Goal: Complete application form: Complete application form

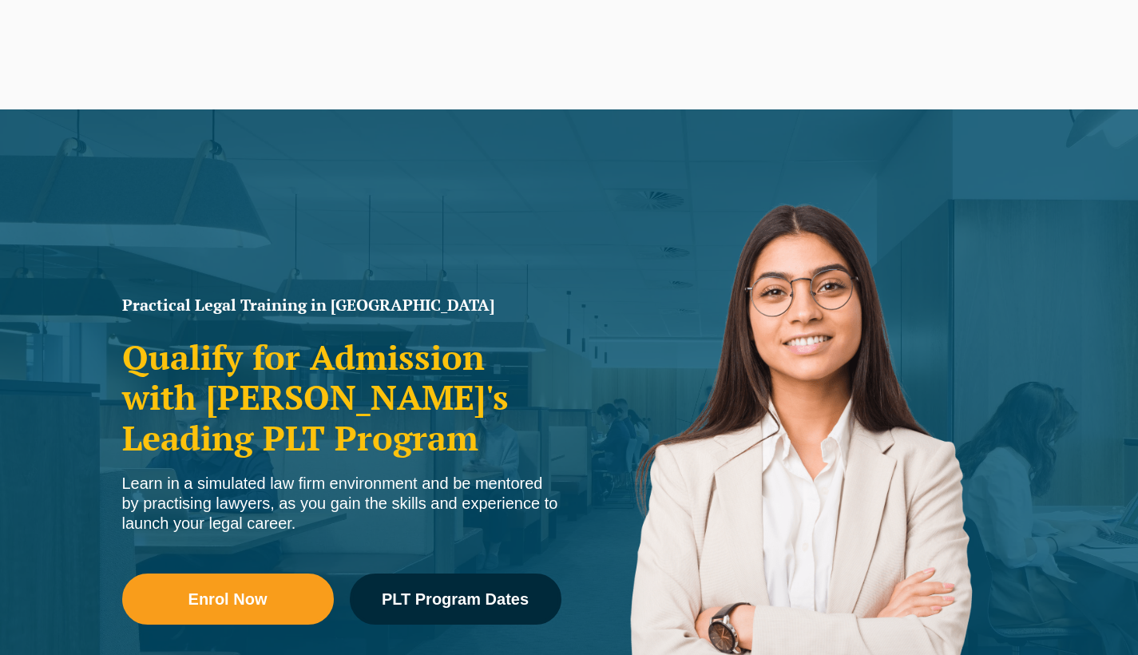
click at [279, 612] on link "Enrol Now" at bounding box center [228, 598] width 212 height 51
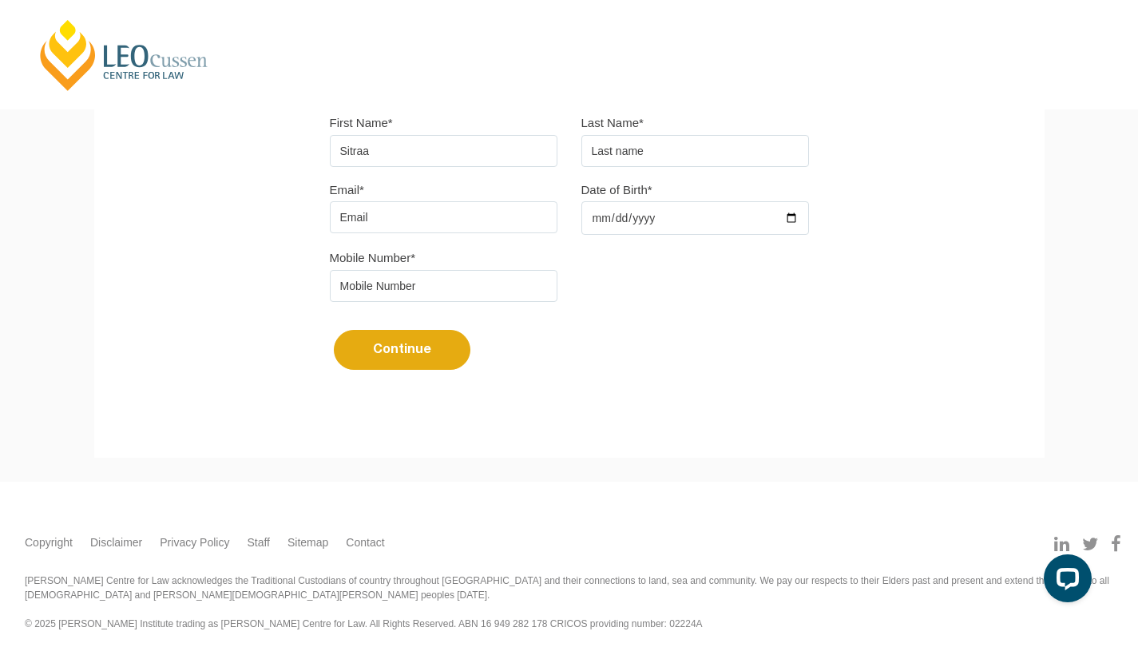
type input "Sitraa"
type input "Peethamparam"
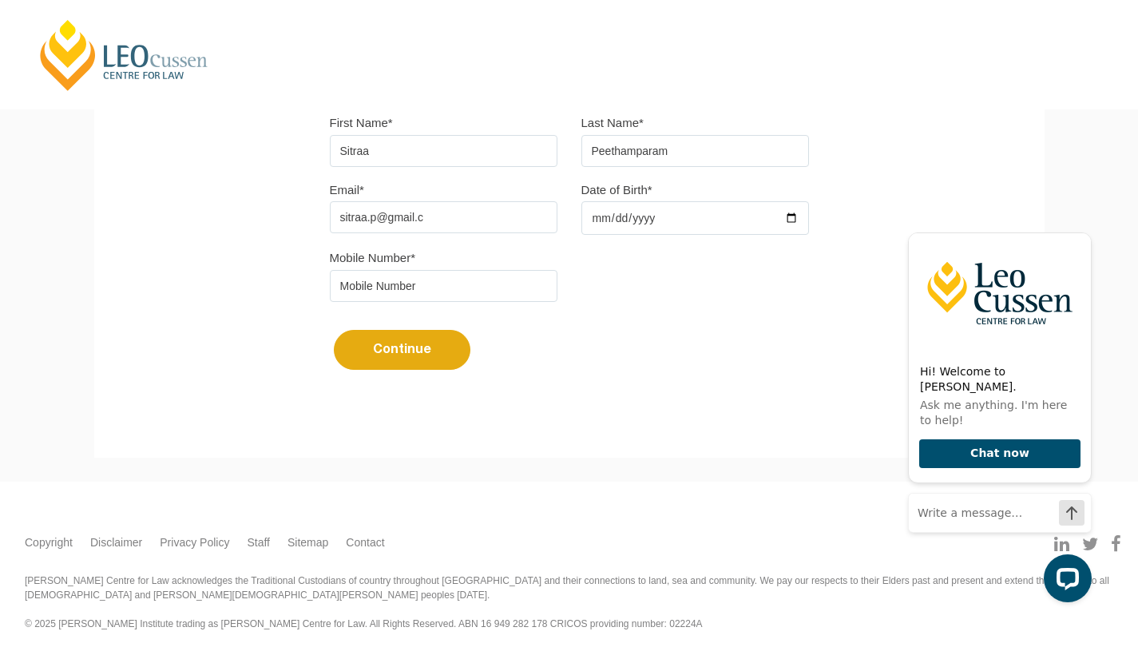
click at [485, 212] on input "sitraa.p@gmail.c" at bounding box center [444, 217] width 228 height 32
type input "[EMAIL_ADDRESS][DOMAIN_NAME]"
type input "[DATE]"
type input "0406935704"
click at [390, 347] on button "Continue" at bounding box center [402, 350] width 137 height 40
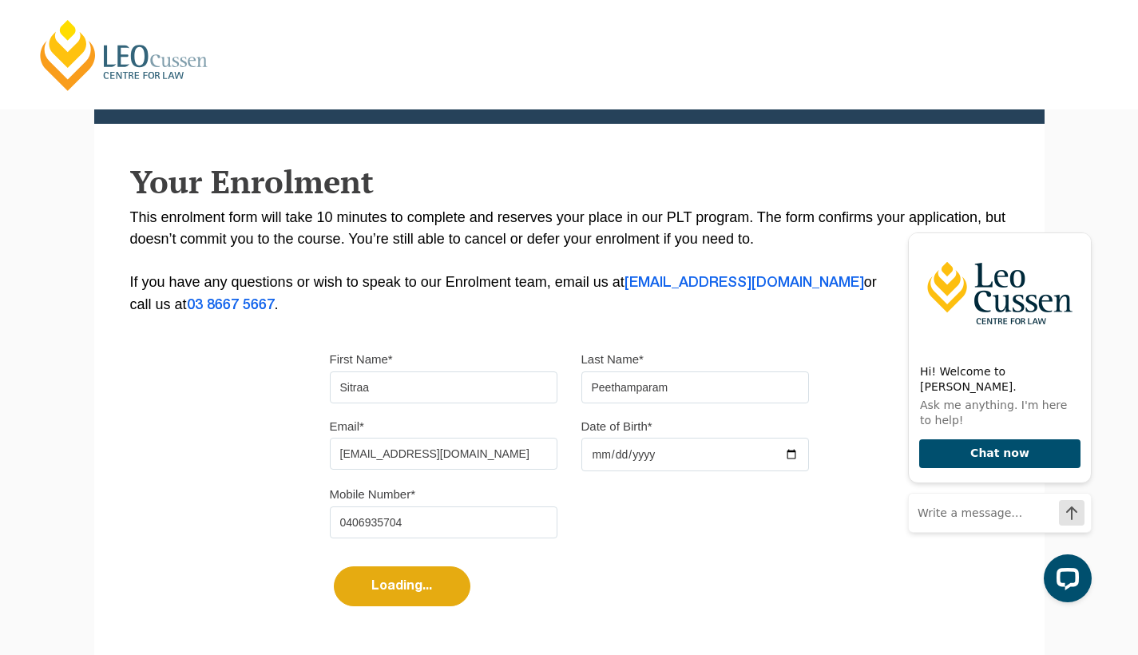
select select
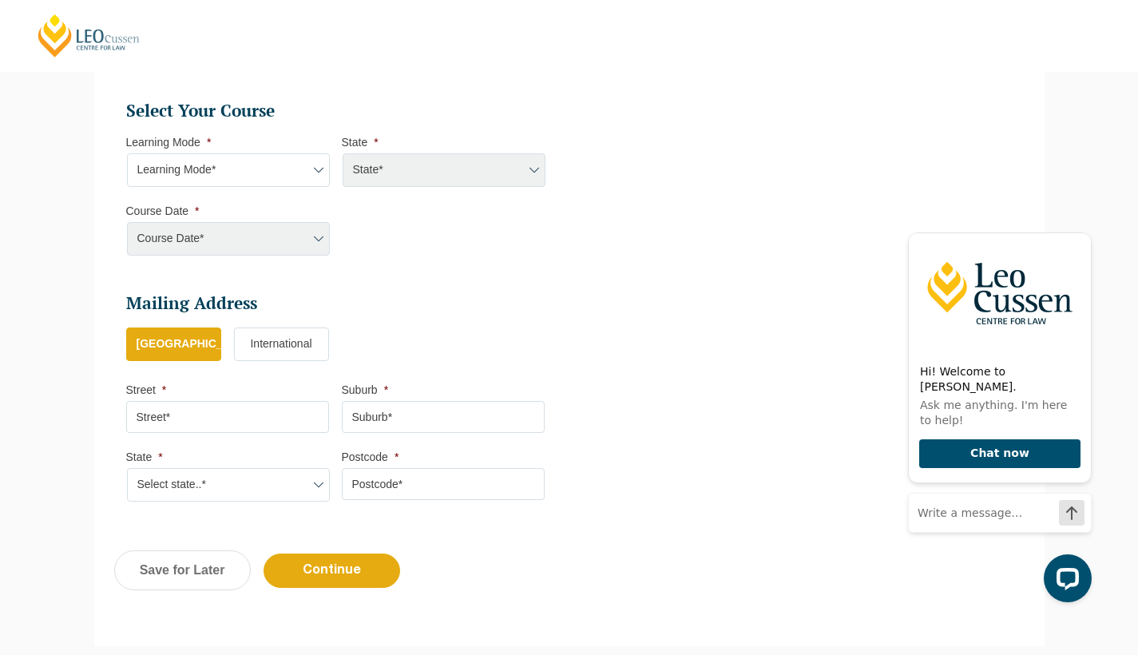
scroll to position [703, 0]
select select "Blended Full Time Learning"
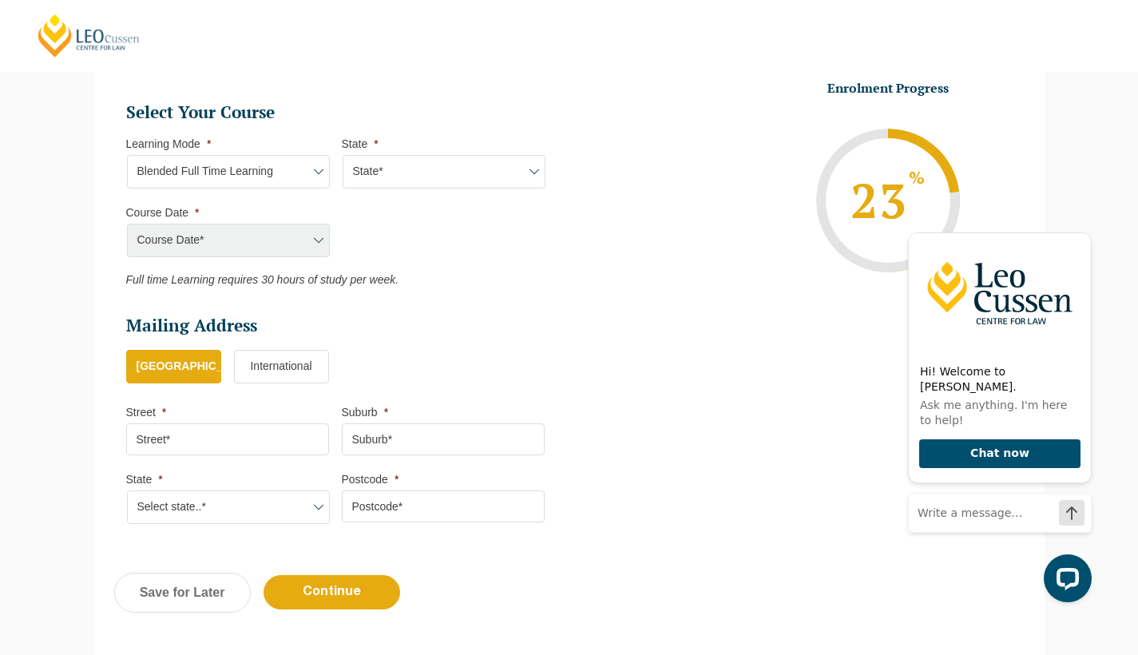
click at [282, 239] on div "Course Date* [PERSON_NAME] 2024 [DATE] ([DATE] to [DATE]) [DATE] ([DATE] to [DA…" at bounding box center [227, 241] width 203 height 34
click at [275, 250] on div "Course Date* [PERSON_NAME] 2024 [DATE] ([DATE] to [DATE]) [DATE] ([DATE] to [DA…" at bounding box center [227, 241] width 203 height 34
click at [299, 244] on div "Course Date* [PERSON_NAME] 2024 [DATE] ([DATE] to [DATE]) [DATE] ([DATE] to [DA…" at bounding box center [227, 241] width 203 height 34
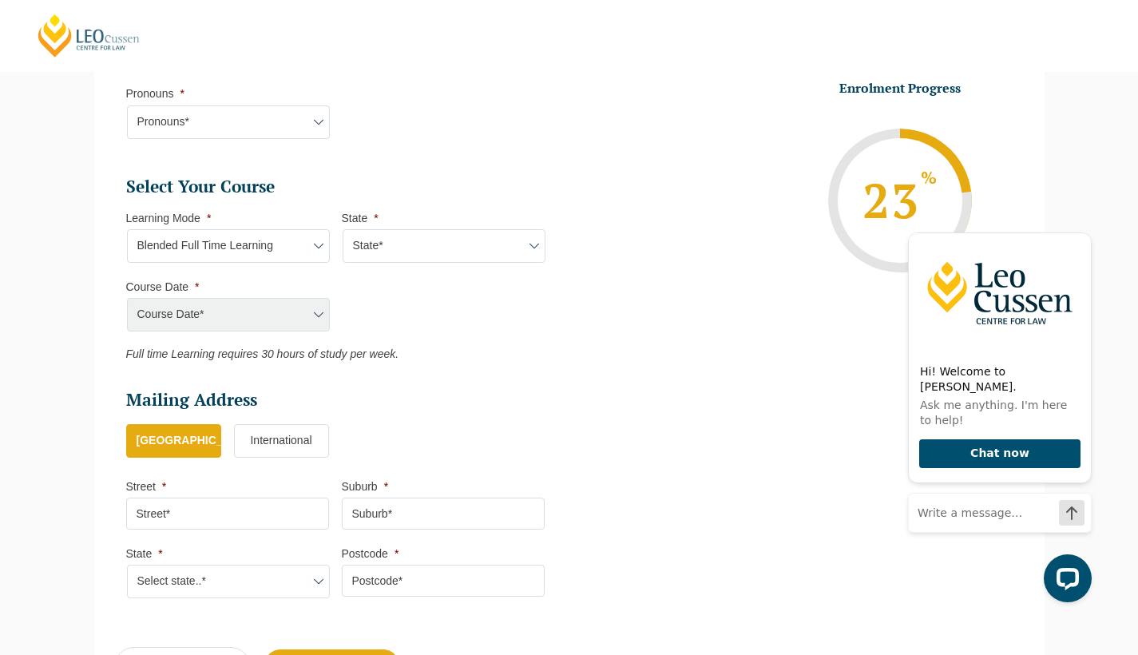
scroll to position [631, 0]
select select "VIC"
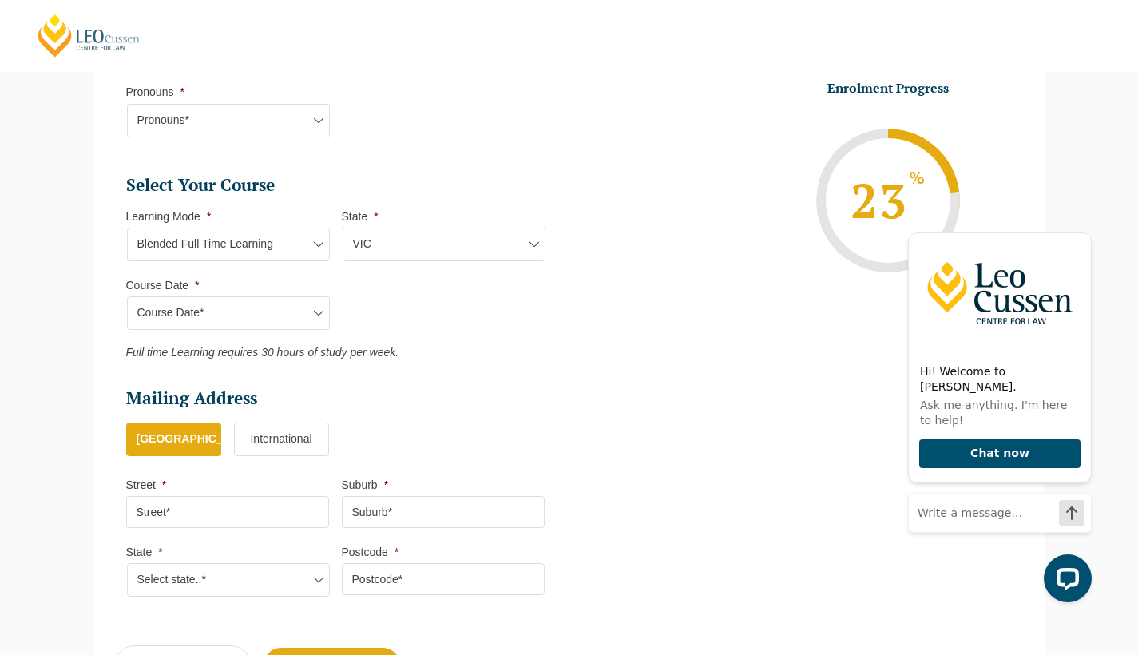
select select "[DATE] ([DATE] to [DATE])"
type input "Intake [DATE] FT"
type input "Practical Legal Training ([GEOGRAPHIC_DATA])"
select select "[PERSON_NAME] (JAN) 2026 Full Time Blended"
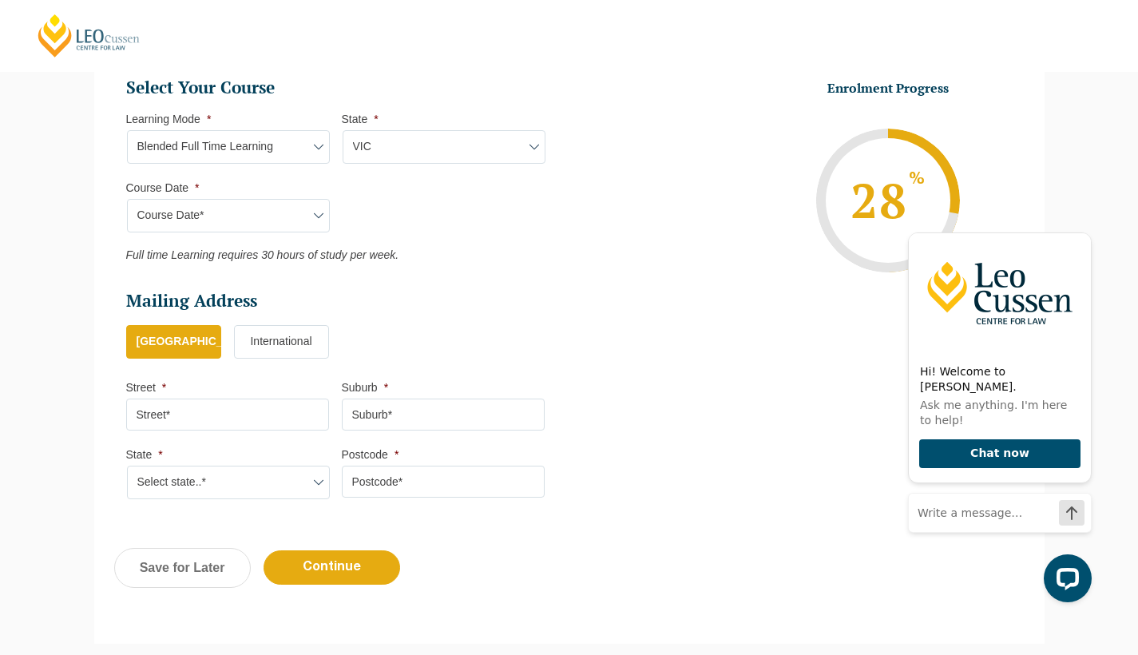
scroll to position [781, 0]
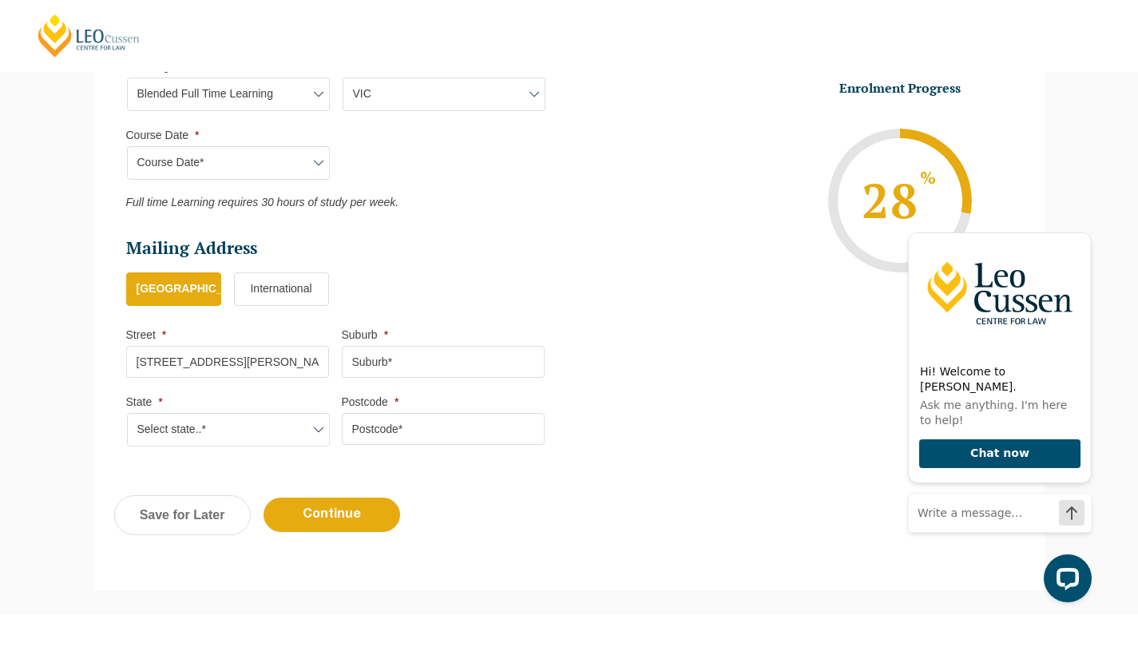
type input "[STREET_ADDRESS][PERSON_NAME]"
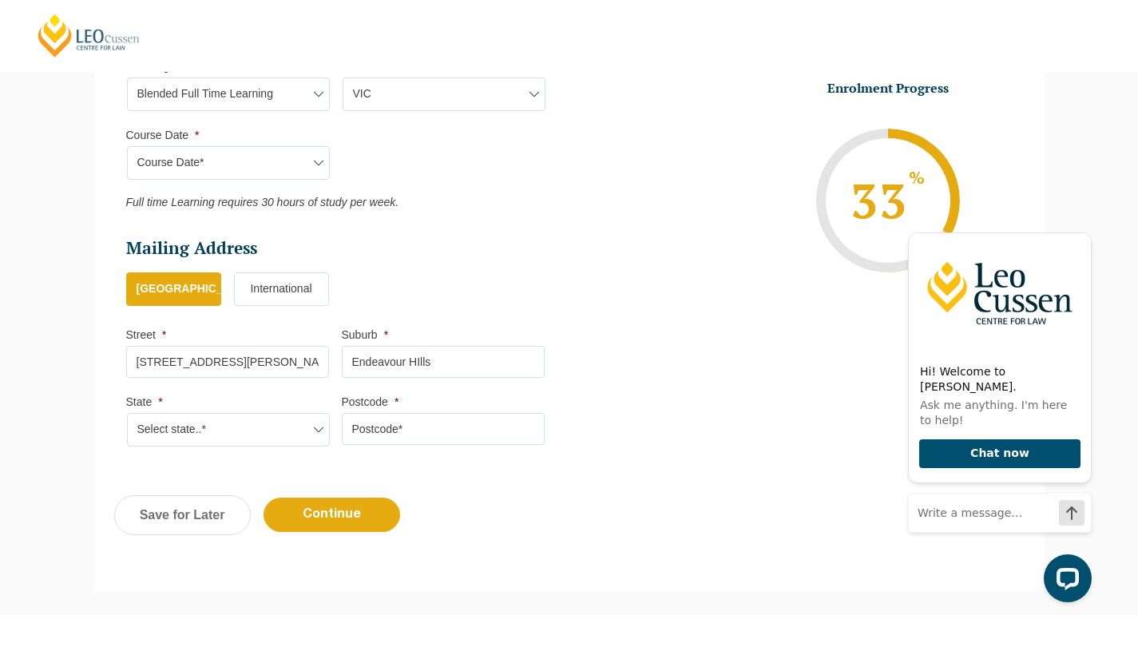
type input "Endeavour HIlls"
select select "VIC"
type input "3802"
click at [239, 350] on input "[STREET_ADDRESS][PERSON_NAME]" at bounding box center [227, 362] width 203 height 32
type input "[STREET_ADDRESS][PERSON_NAME]"
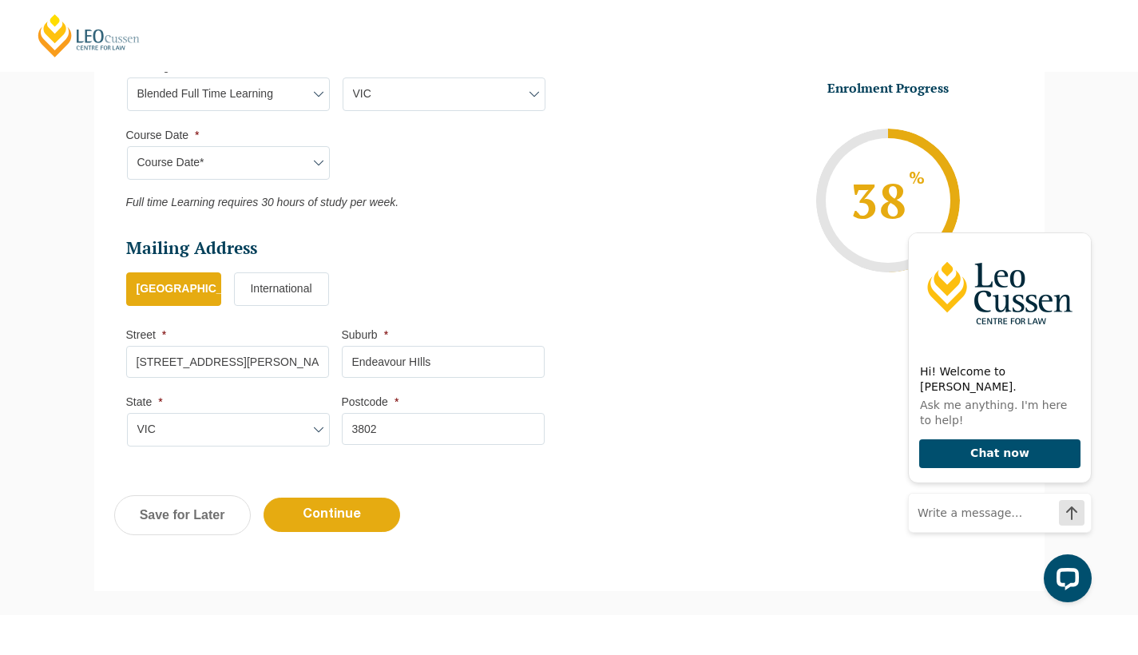
click input "Submit" at bounding box center [0, 0] width 0 height 0
select select "Blended Full Time Learning"
select select "VIC"
select select
select select "[DATE] ([DATE] to [DATE])"
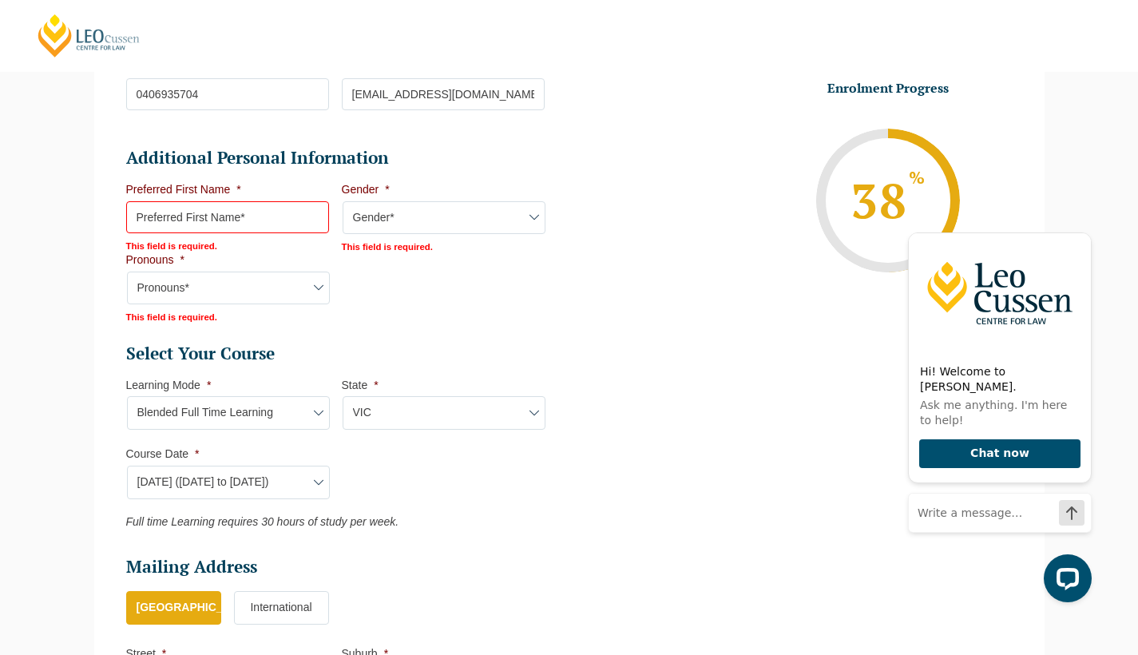
scroll to position [526, 0]
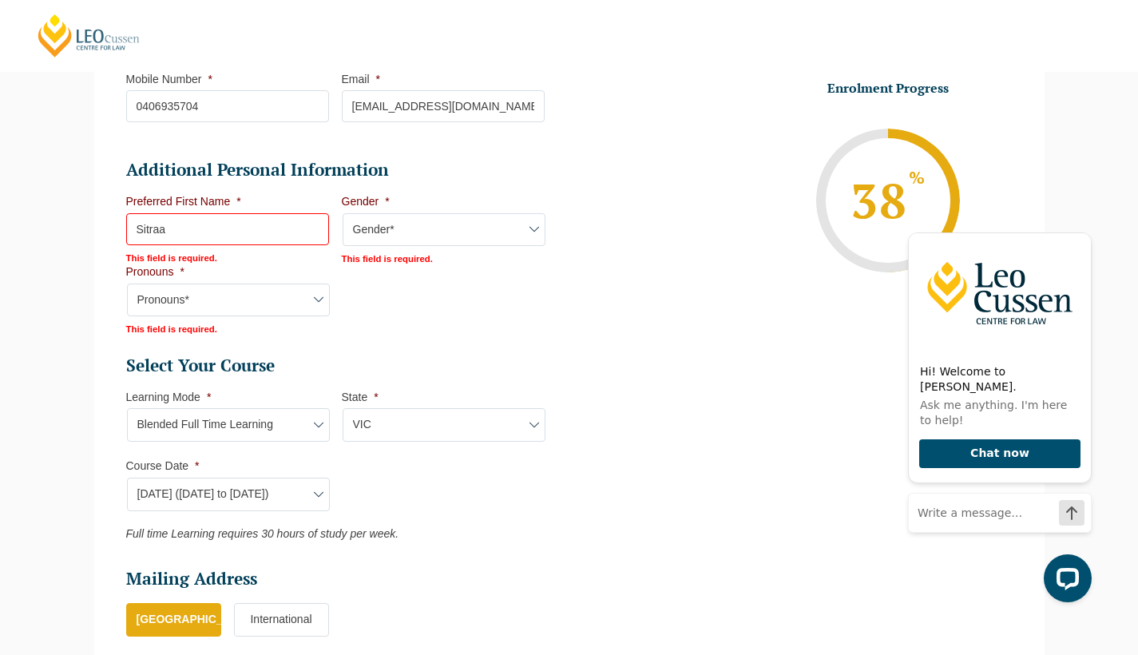
type input "Sitraa"
select select "[DEMOGRAPHIC_DATA]"
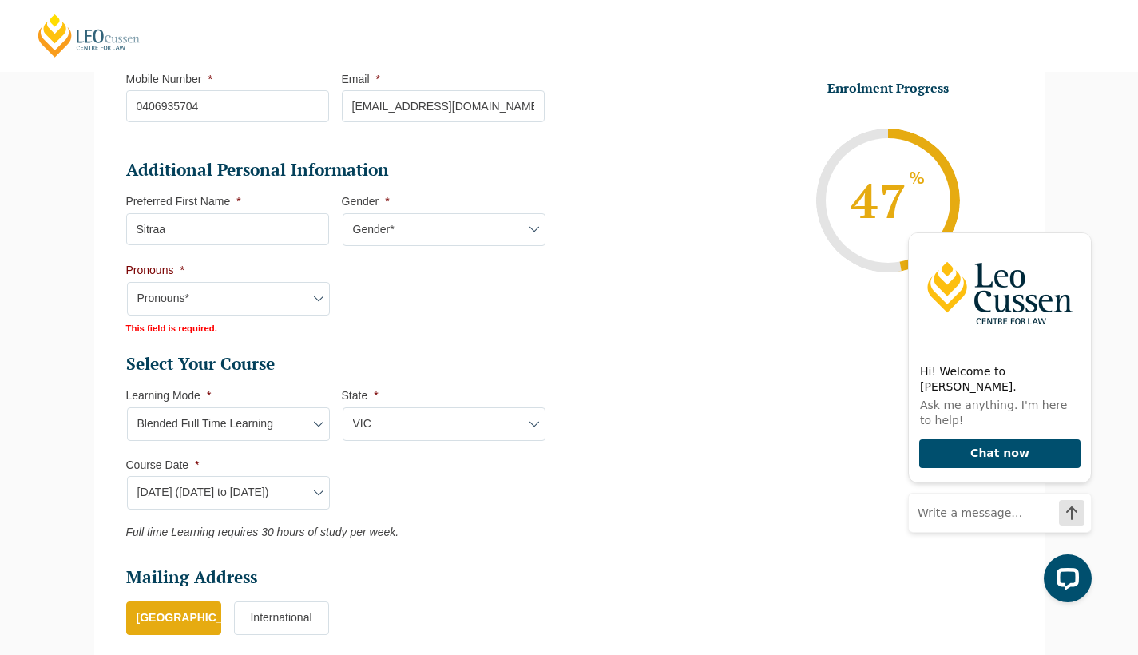
select select "She/Her/Hers"
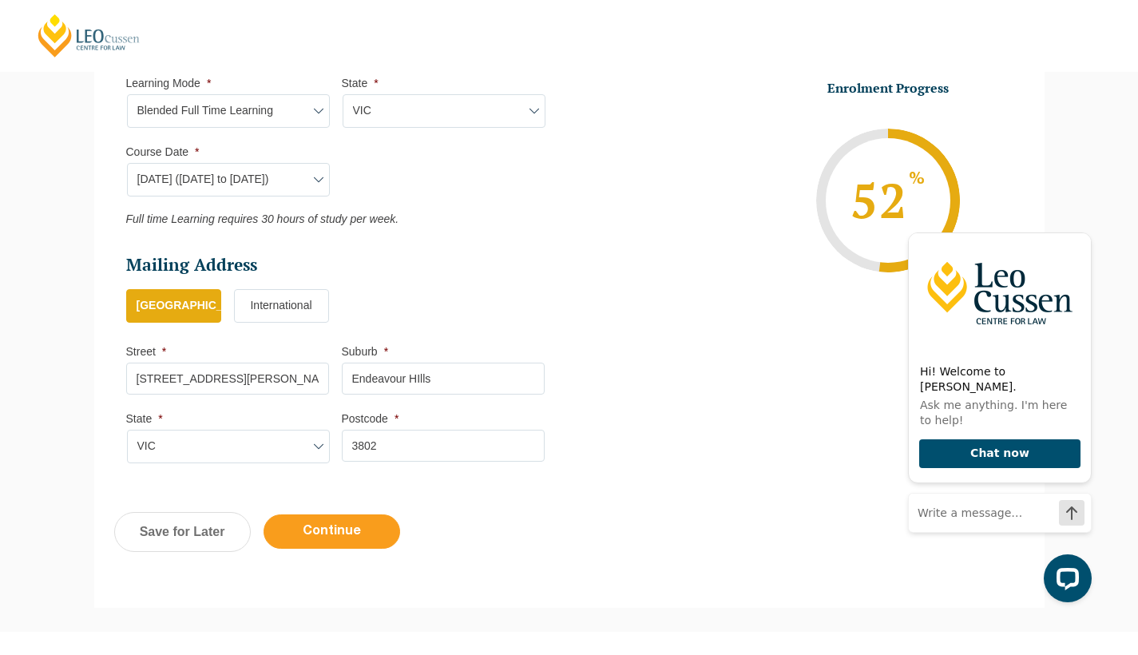
click at [305, 541] on input "Continue" at bounding box center [331, 531] width 137 height 34
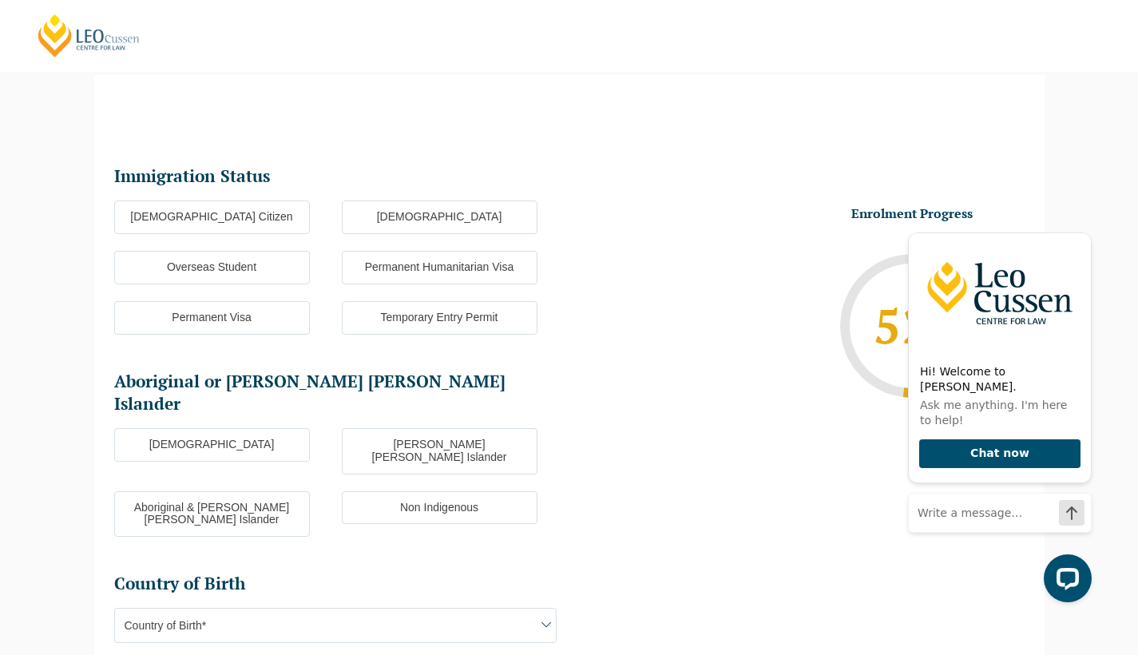
scroll to position [138, 0]
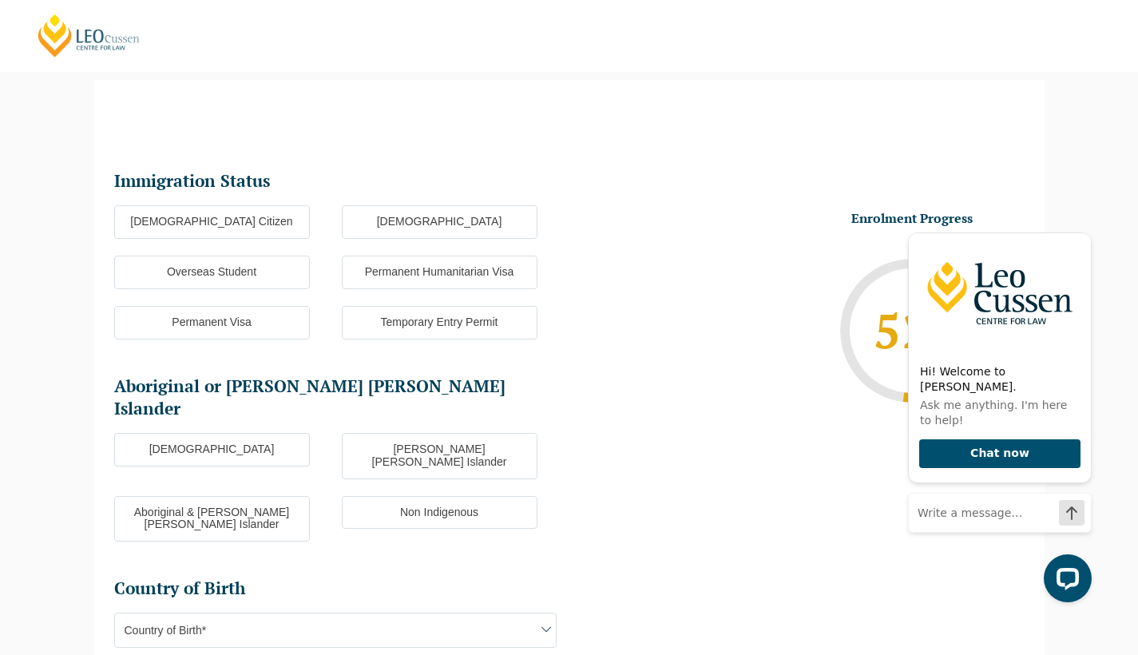
click at [262, 210] on label "[DEMOGRAPHIC_DATA] Citizen" at bounding box center [212, 222] width 196 height 34
click at [0, 0] on input "[DEMOGRAPHIC_DATA] Citizen" at bounding box center [0, 0] width 0 height 0
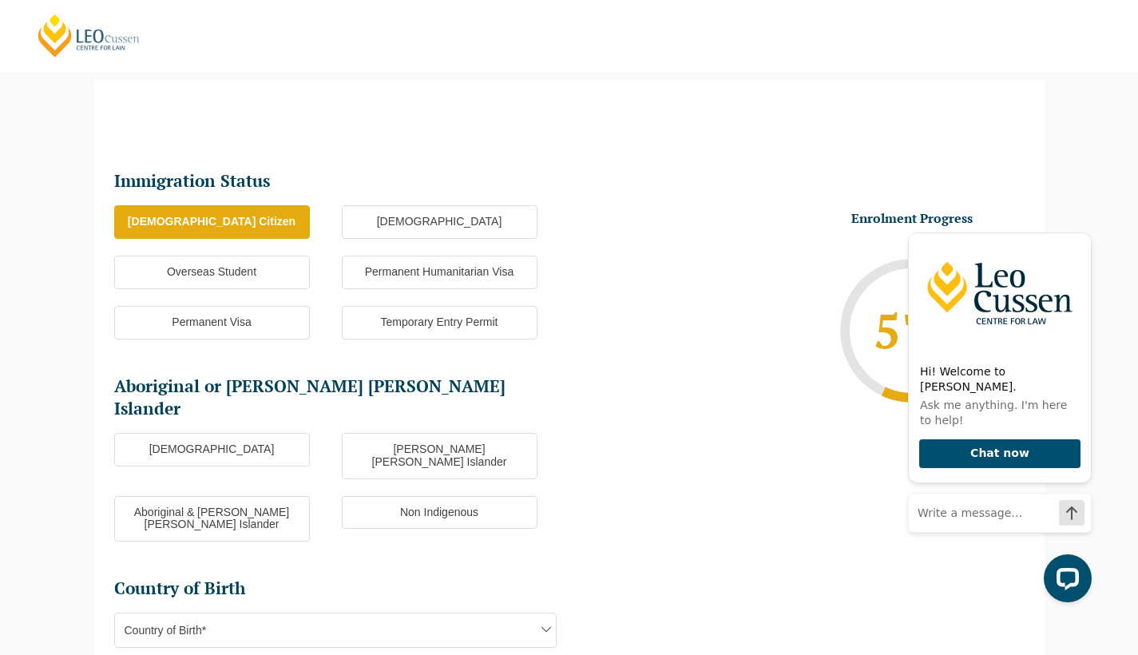
click at [387, 496] on label "Non Indigenous" at bounding box center [440, 513] width 196 height 34
click at [0, 0] on input "Non Indigenous" at bounding box center [0, 0] width 0 height 0
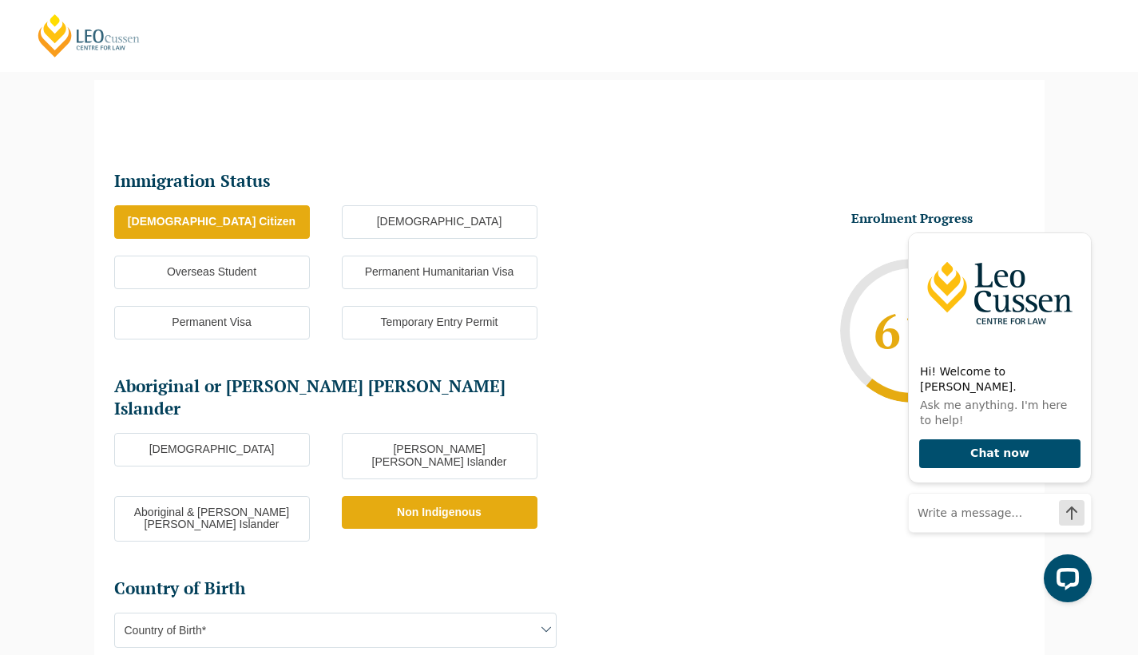
scroll to position [362, 0]
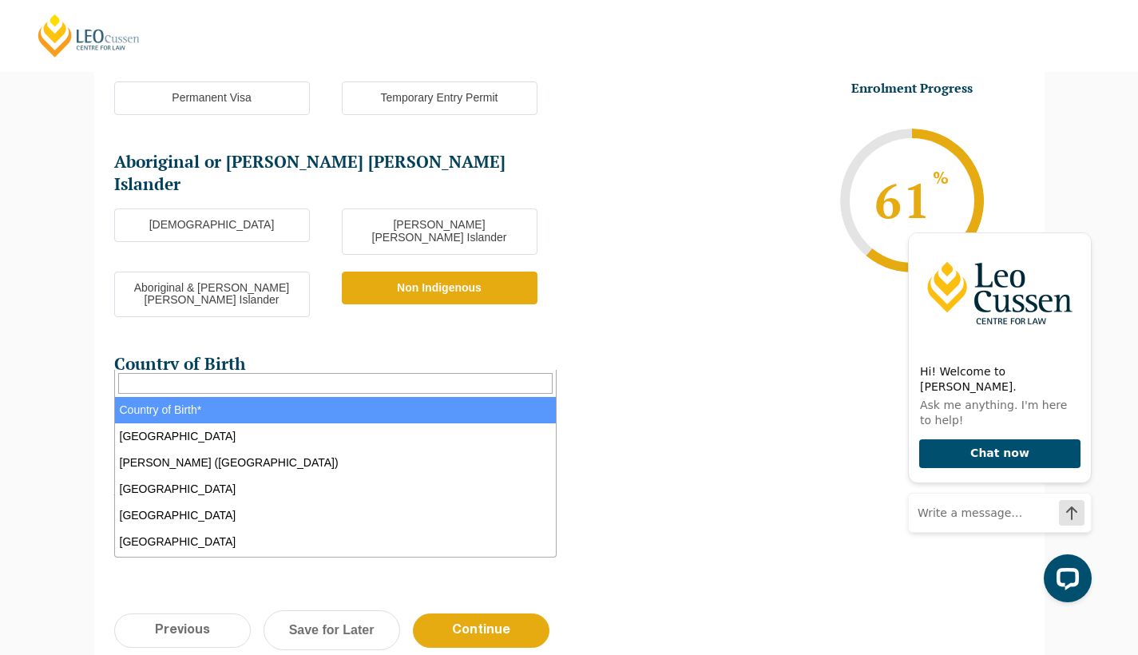
click at [335, 389] on span "Country of Birth*" at bounding box center [335, 406] width 441 height 34
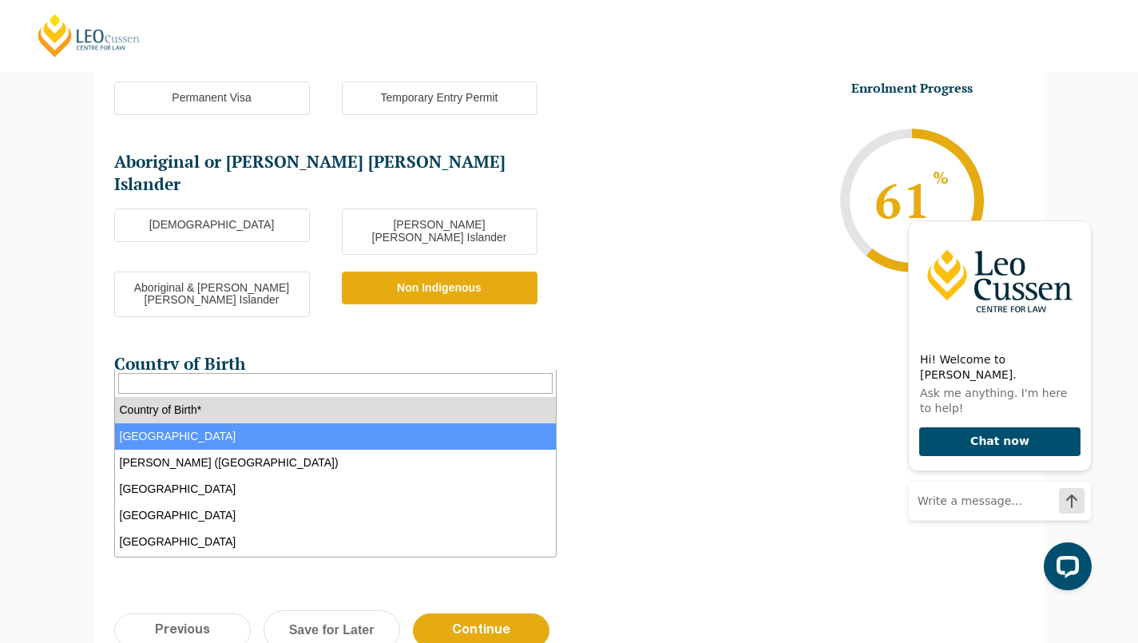
select select "Australia 1101"
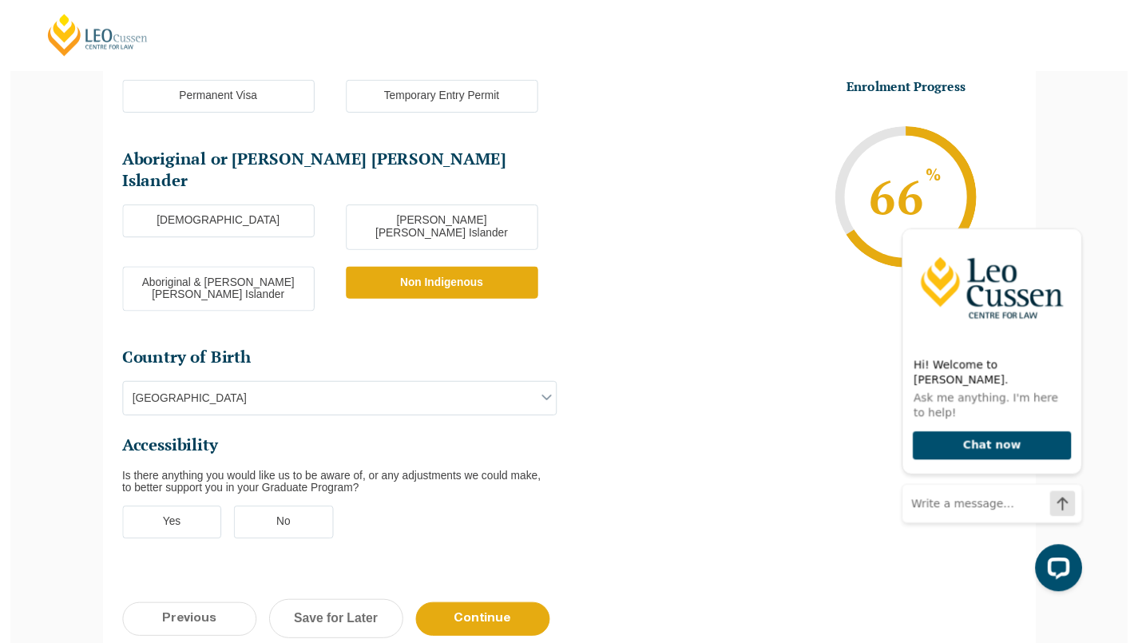
scroll to position [308, 0]
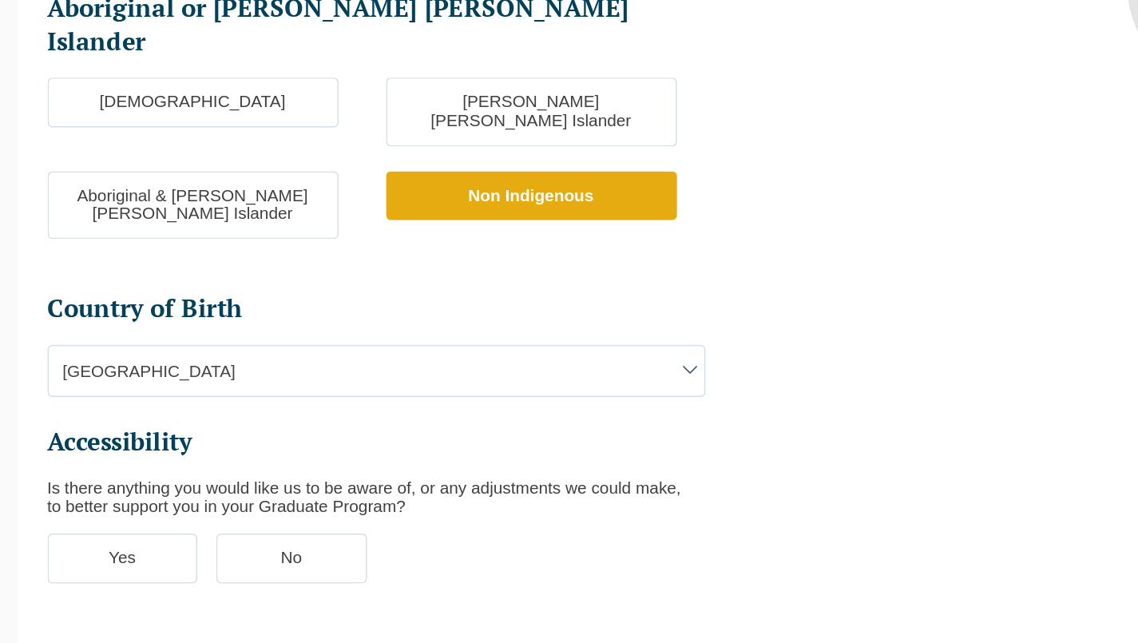
click at [114, 569] on label "Yes" at bounding box center [164, 586] width 101 height 34
click at [0, 0] on input "Yes" at bounding box center [0, 0] width 0 height 0
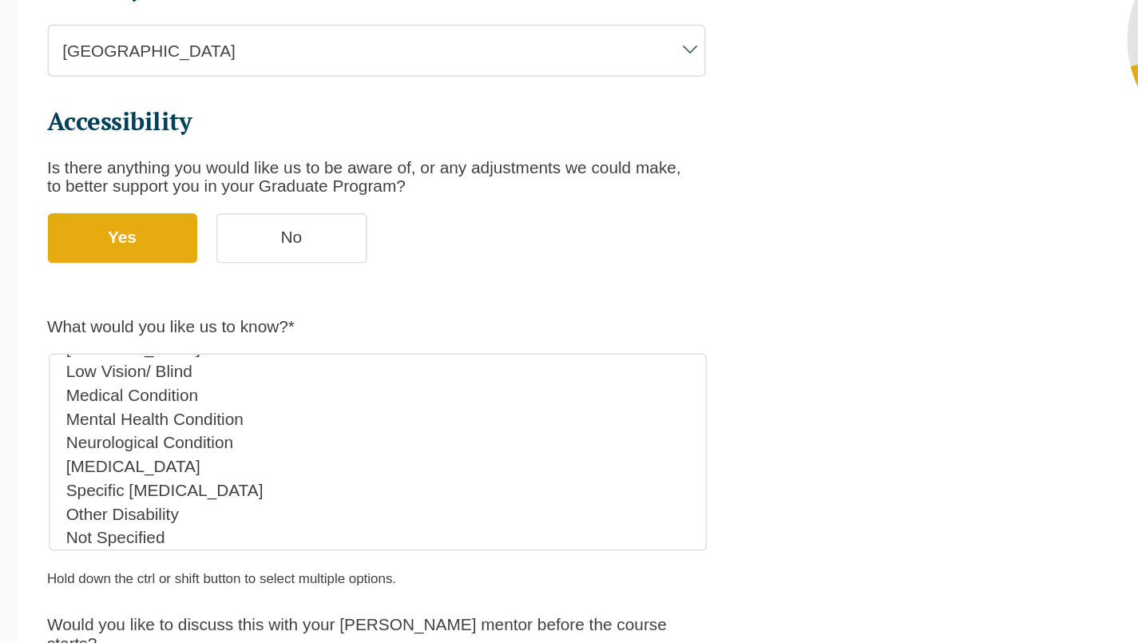
scroll to position [528, 0]
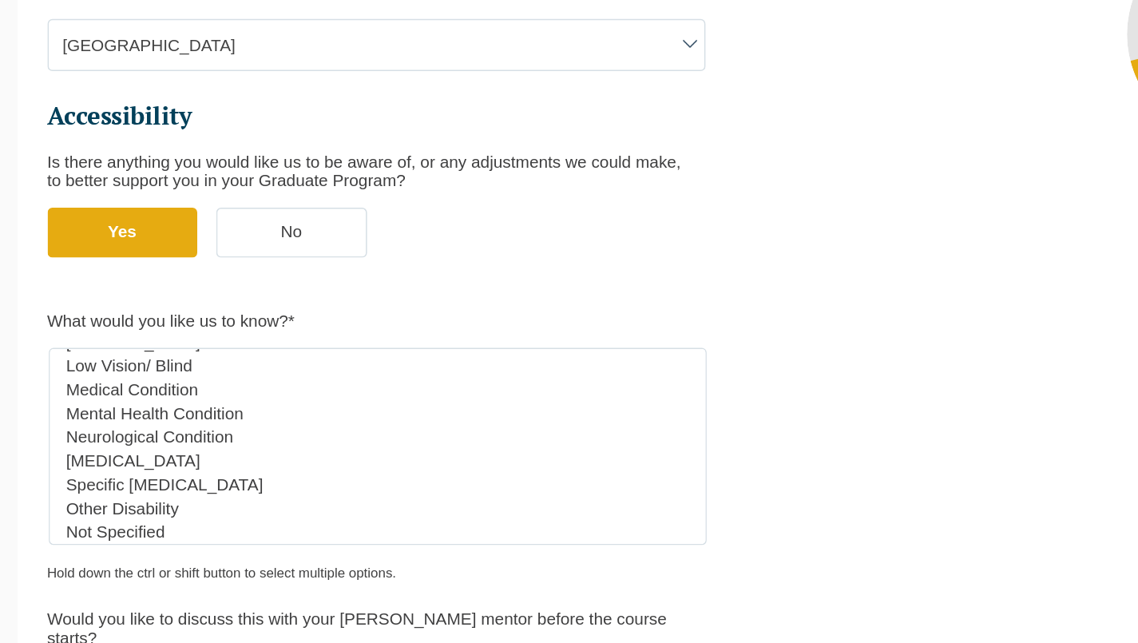
click at [228, 350] on label "No" at bounding box center [278, 367] width 101 height 34
click at [0, 0] on input "No" at bounding box center [0, 0] width 0 height 0
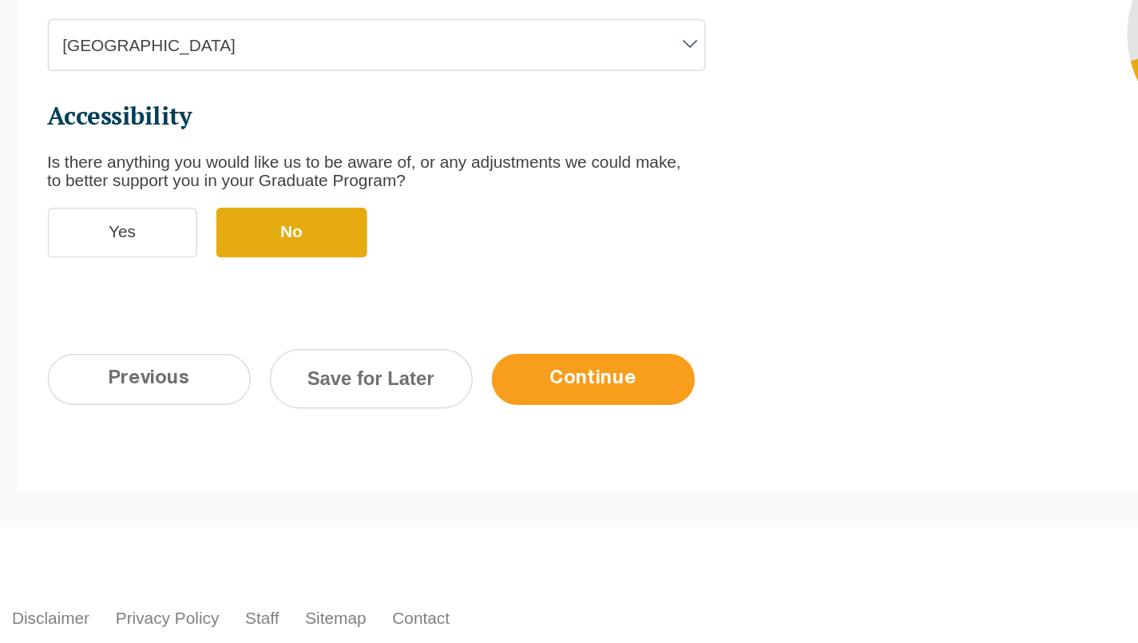
click at [413, 448] on input "Continue" at bounding box center [481, 465] width 137 height 34
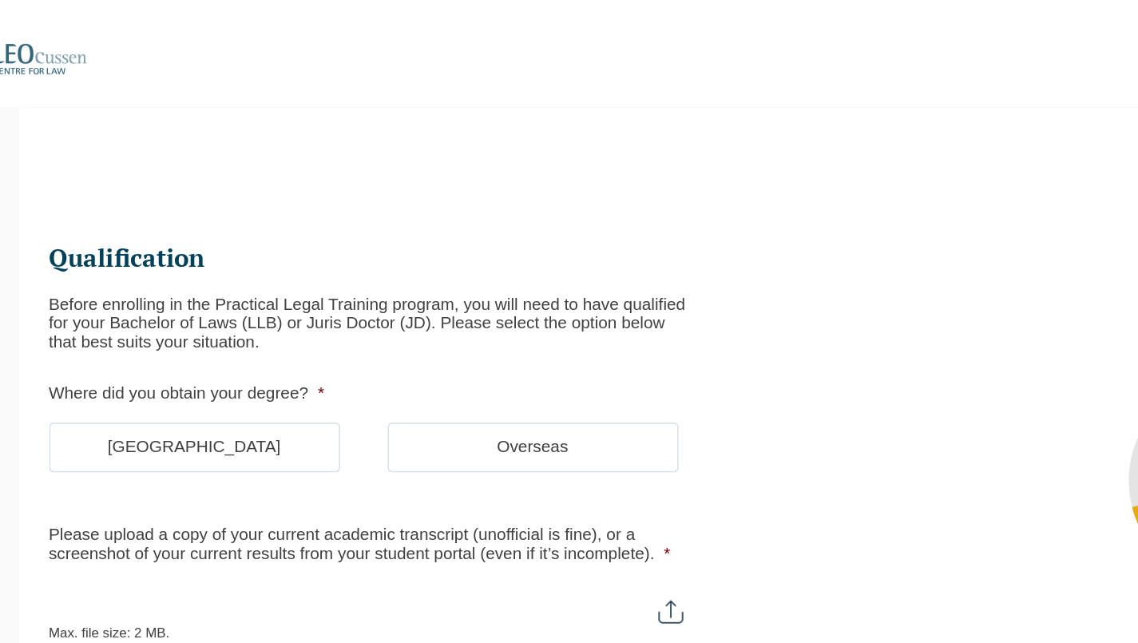
scroll to position [137, 0]
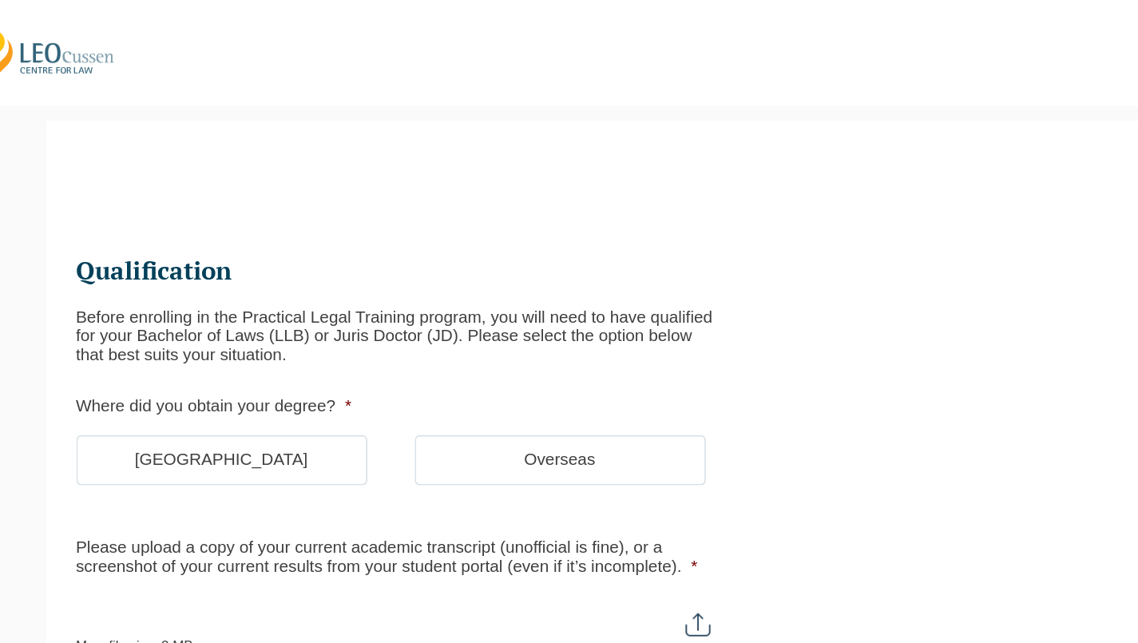
click at [196, 303] on label "[GEOGRAPHIC_DATA]" at bounding box center [212, 310] width 196 height 34
click at [0, 0] on input "[GEOGRAPHIC_DATA]" at bounding box center [0, 0] width 0 height 0
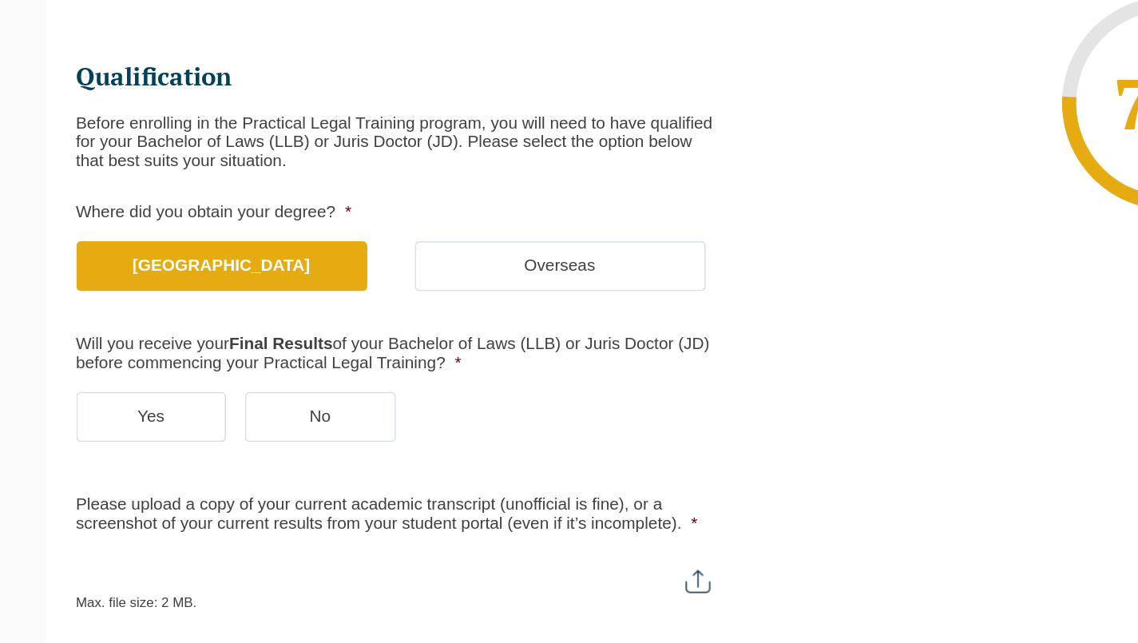
click at [141, 394] on label "Yes" at bounding box center [164, 411] width 101 height 34
click at [0, 0] on input "Yes" at bounding box center [0, 0] width 0 height 0
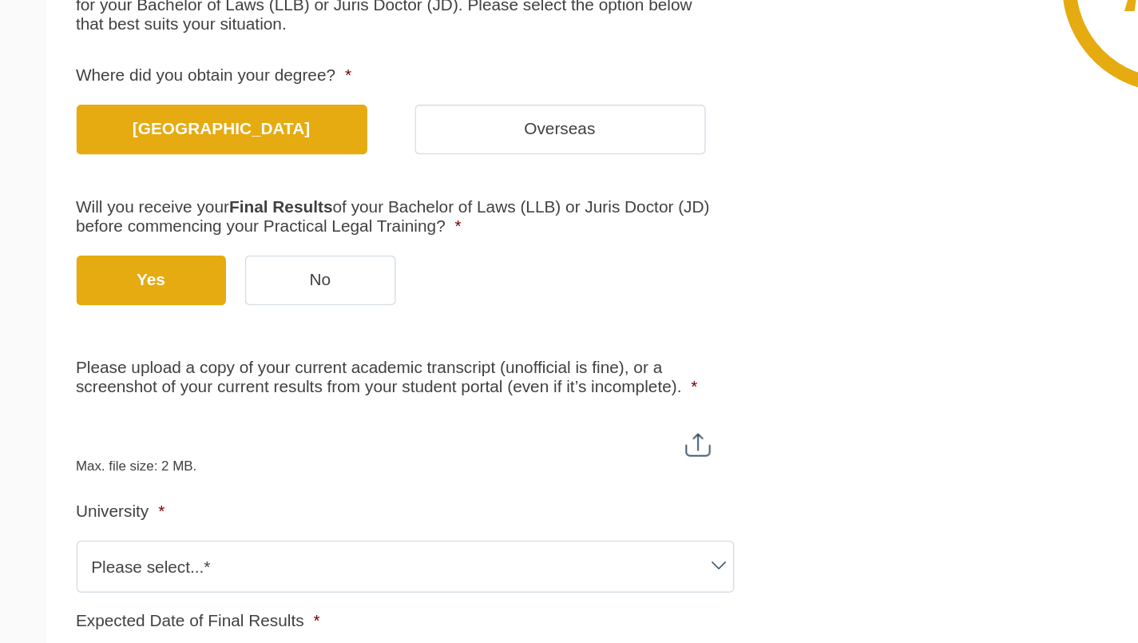
scroll to position [151, 0]
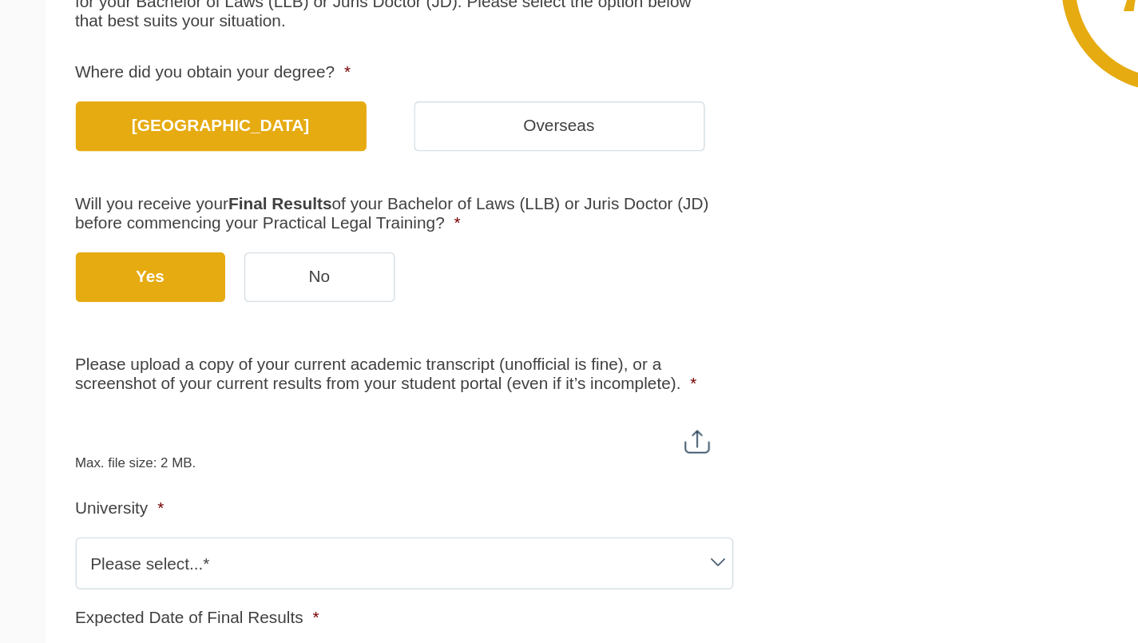
click at [156, 488] on input "Please upload a copy of your current academic transcript (unofficial is fine), …" at bounding box center [335, 501] width 442 height 27
type input "C:\fakepath\Monash University Transcript.pdf"
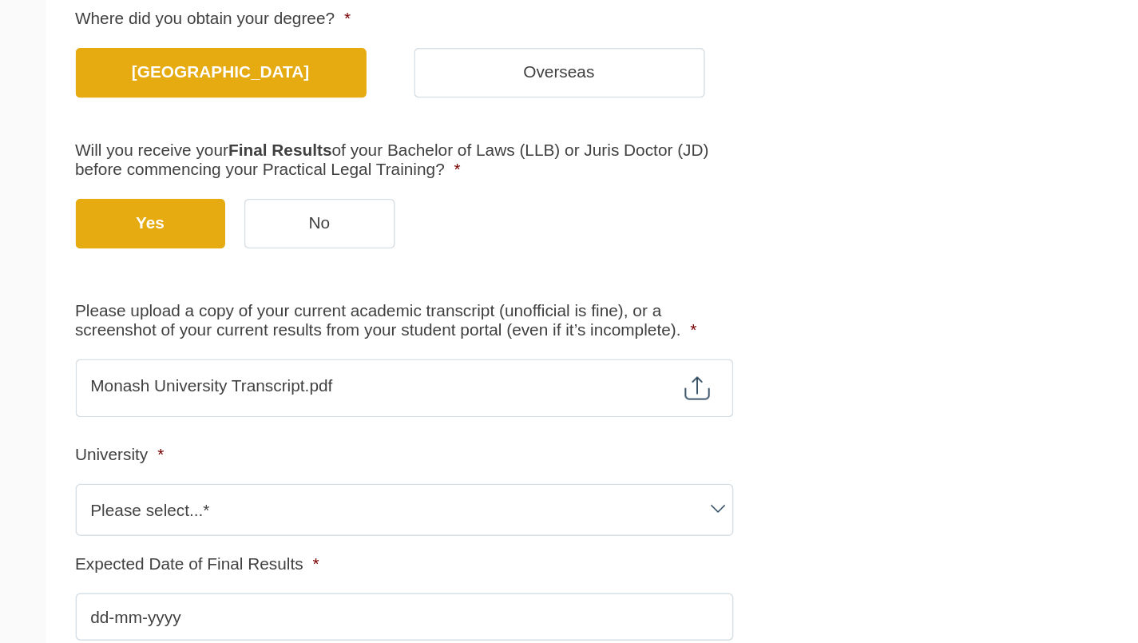
scroll to position [189, 0]
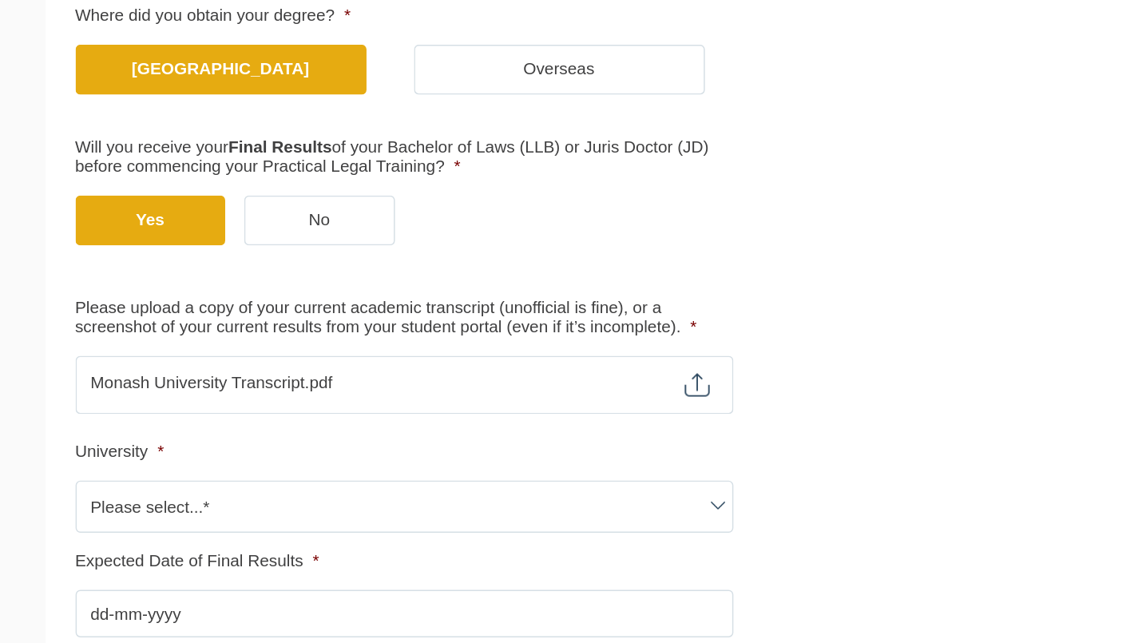
click at [147, 534] on span "Please select...*" at bounding box center [335, 551] width 441 height 34
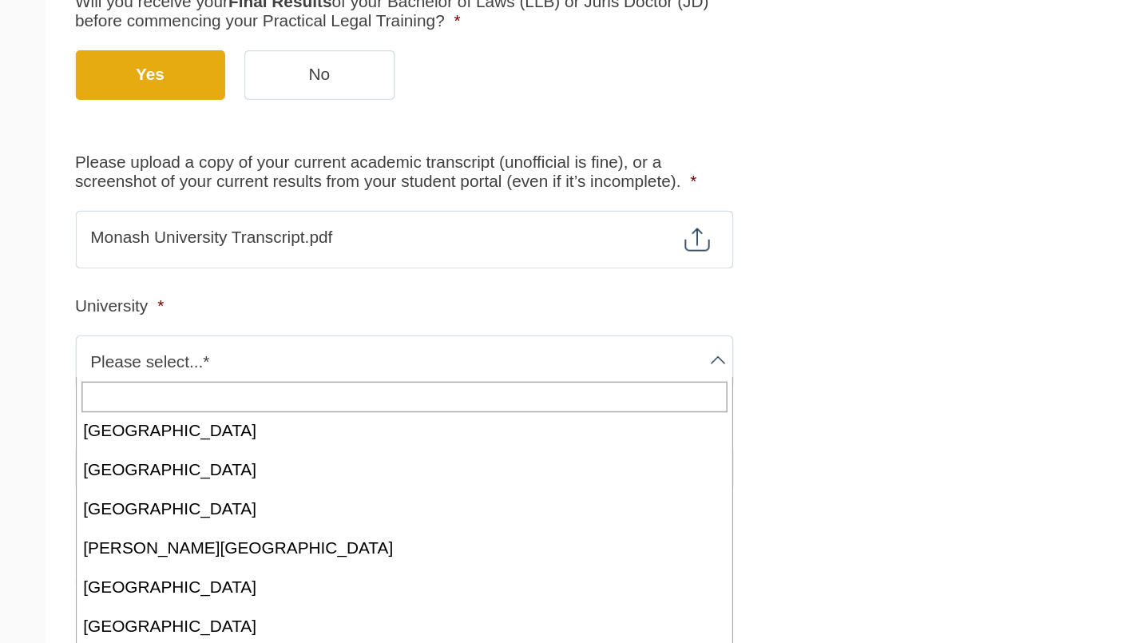
scroll to position [368, 0]
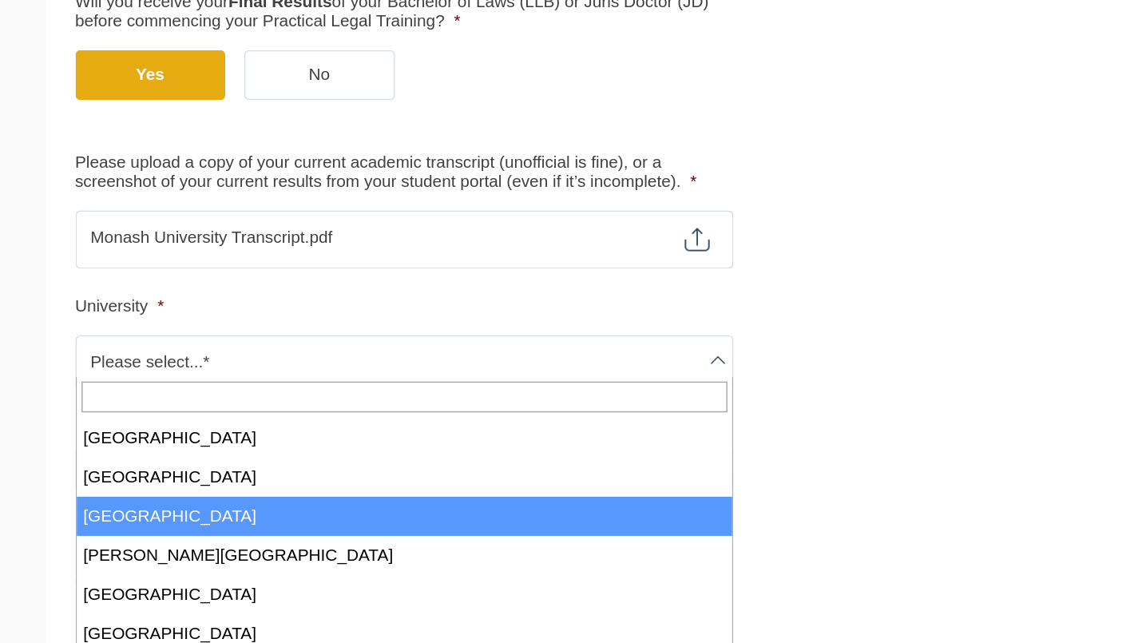
select select "[GEOGRAPHIC_DATA]"
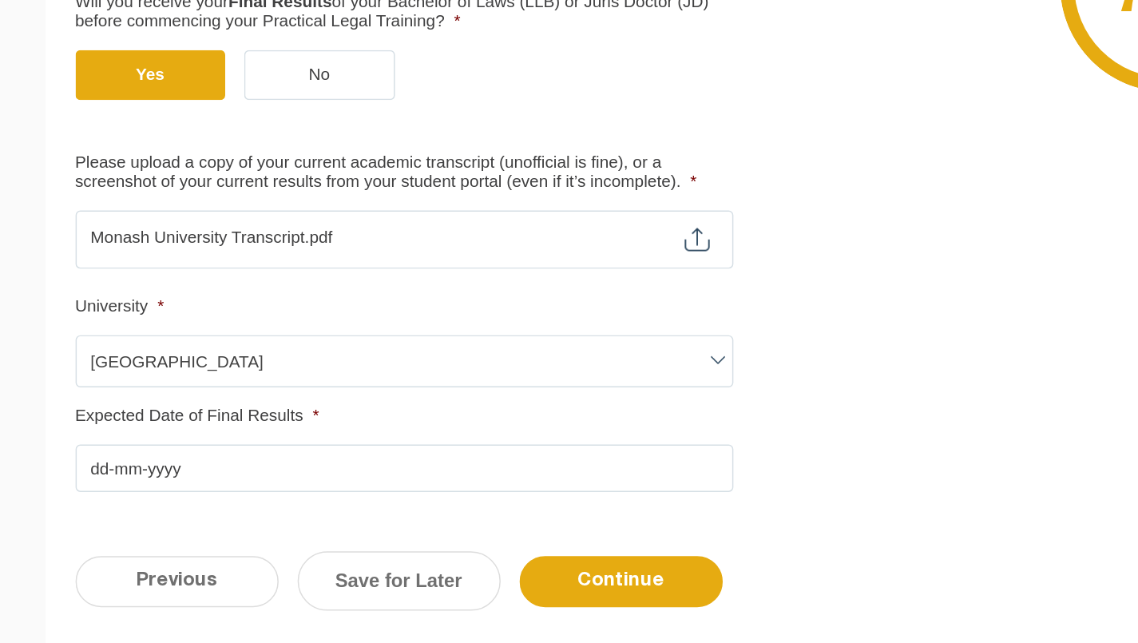
click at [129, 509] on input "Expected Date of Final Results *" at bounding box center [335, 525] width 442 height 32
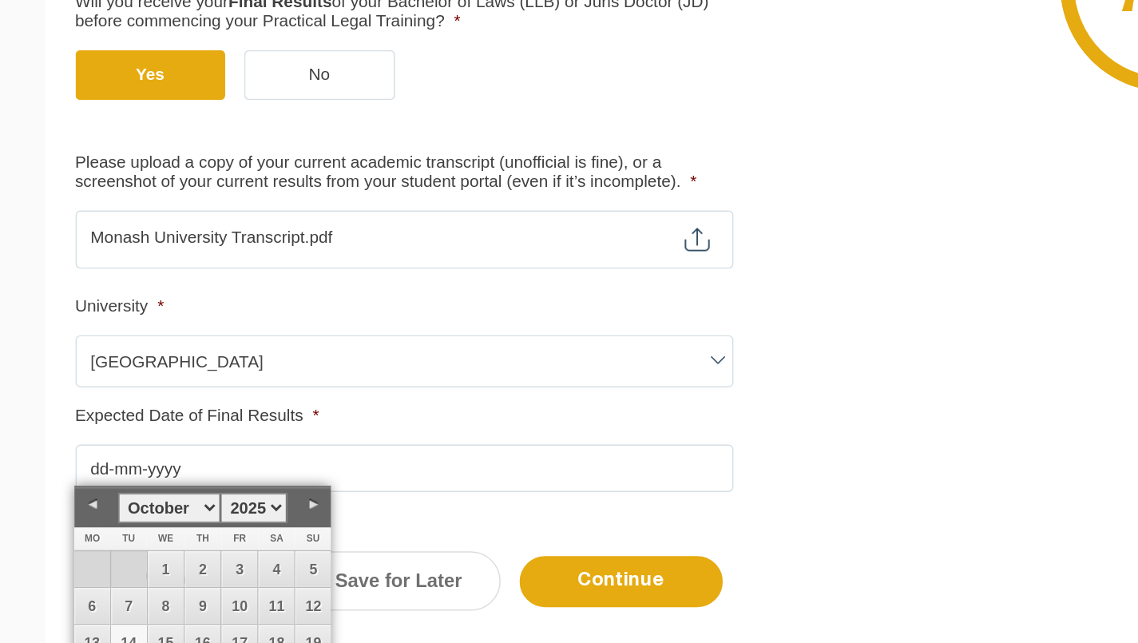
click at [208, 509] on input "Expected Date of Final Results *" at bounding box center [335, 525] width 442 height 32
click at [463, 509] on input "Expected Date of Final Results *" at bounding box center [335, 525] width 442 height 32
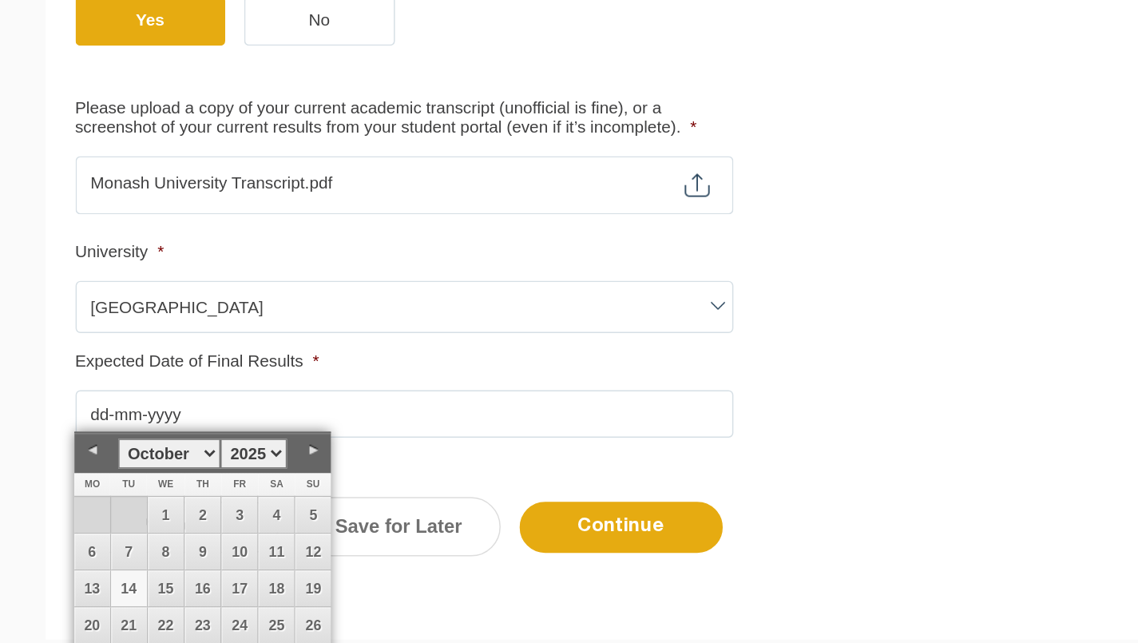
scroll to position [344, 0]
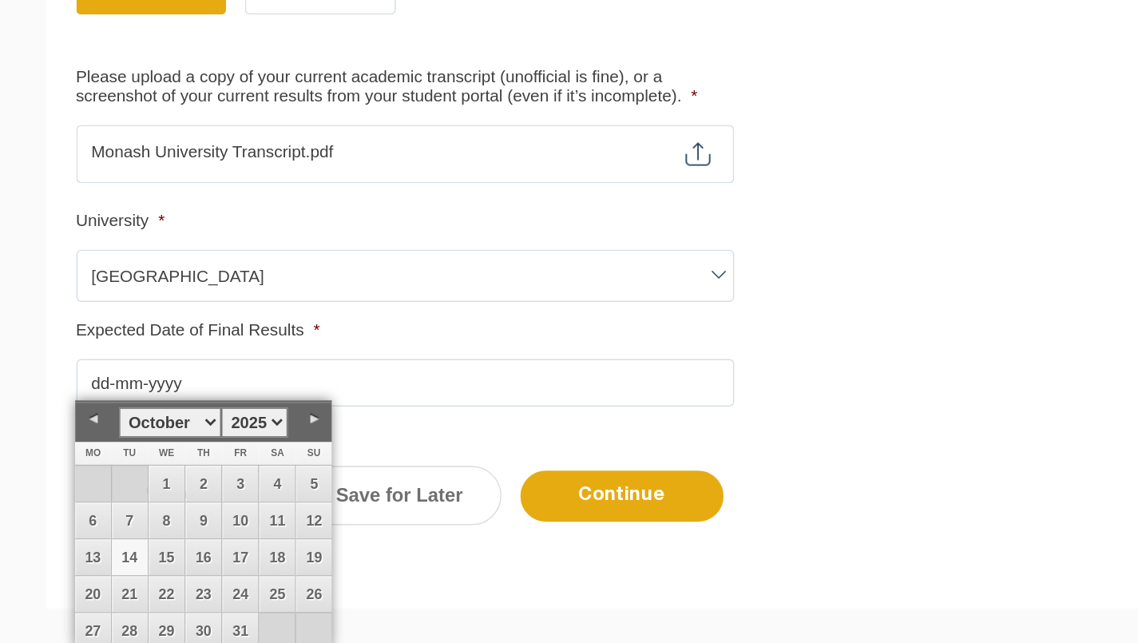
click at [113, 481] on link "Previous" at bounding box center [125, 493] width 24 height 24
click at [138, 548] on link "9" at bounding box center [150, 560] width 24 height 24
type input "[DATE]"
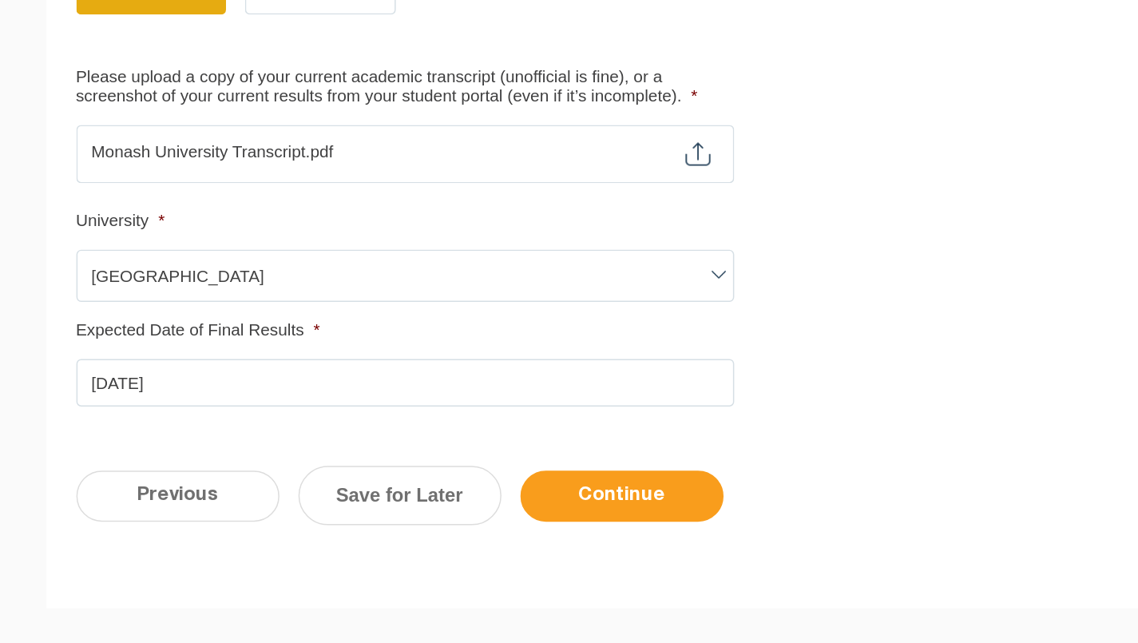
click at [422, 527] on input "Continue" at bounding box center [481, 544] width 137 height 34
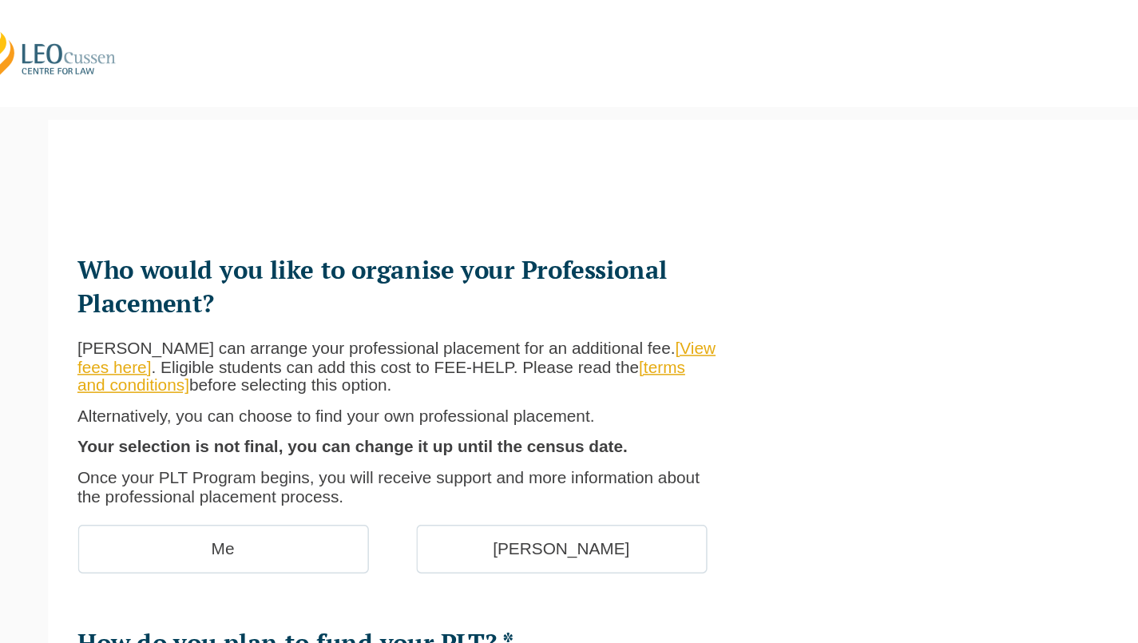
scroll to position [137, 0]
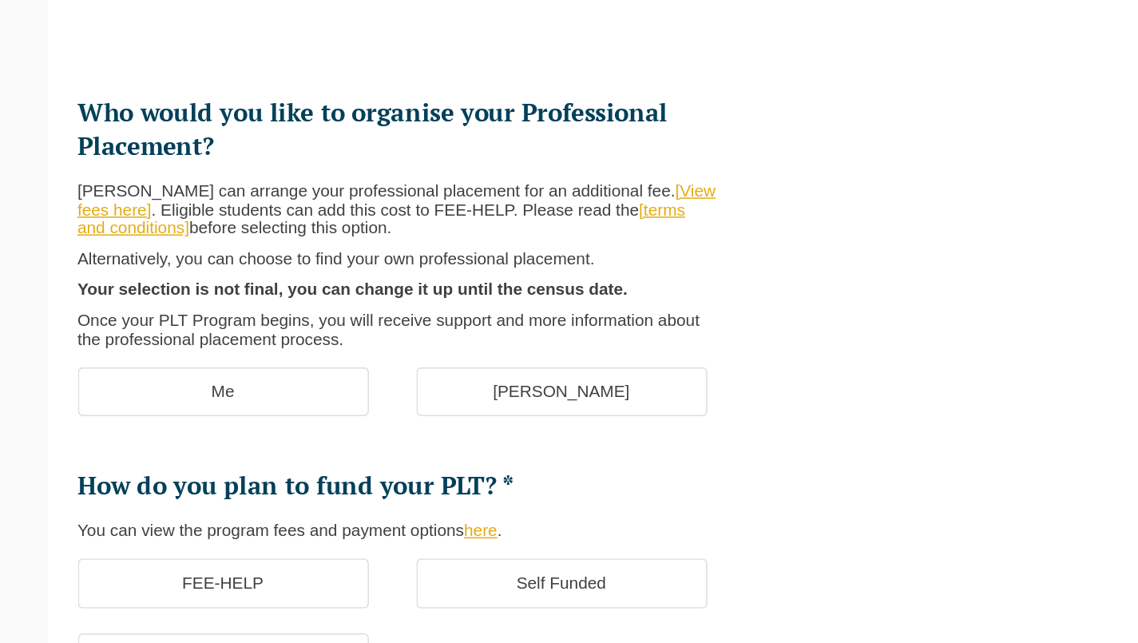
click at [342, 354] on label "[PERSON_NAME]" at bounding box center [440, 371] width 196 height 34
click at [0, 0] on input "[PERSON_NAME]" at bounding box center [0, 0] width 0 height 0
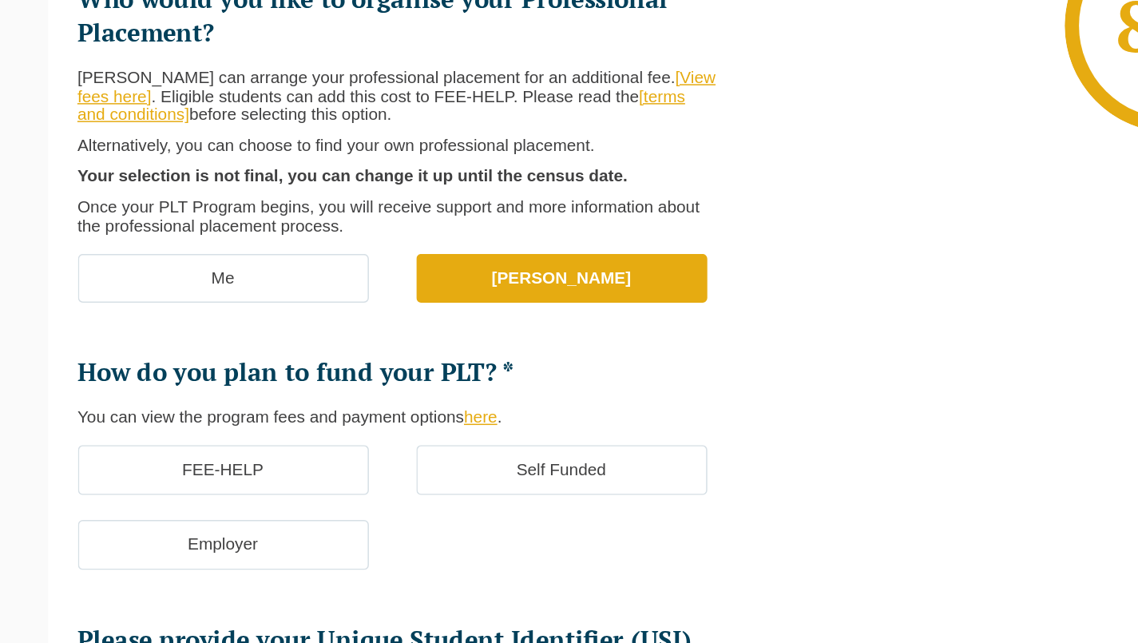
click at [227, 482] on label "FEE-HELP" at bounding box center [212, 499] width 196 height 34
click at [0, 0] on input "FEE-HELP" at bounding box center [0, 0] width 0 height 0
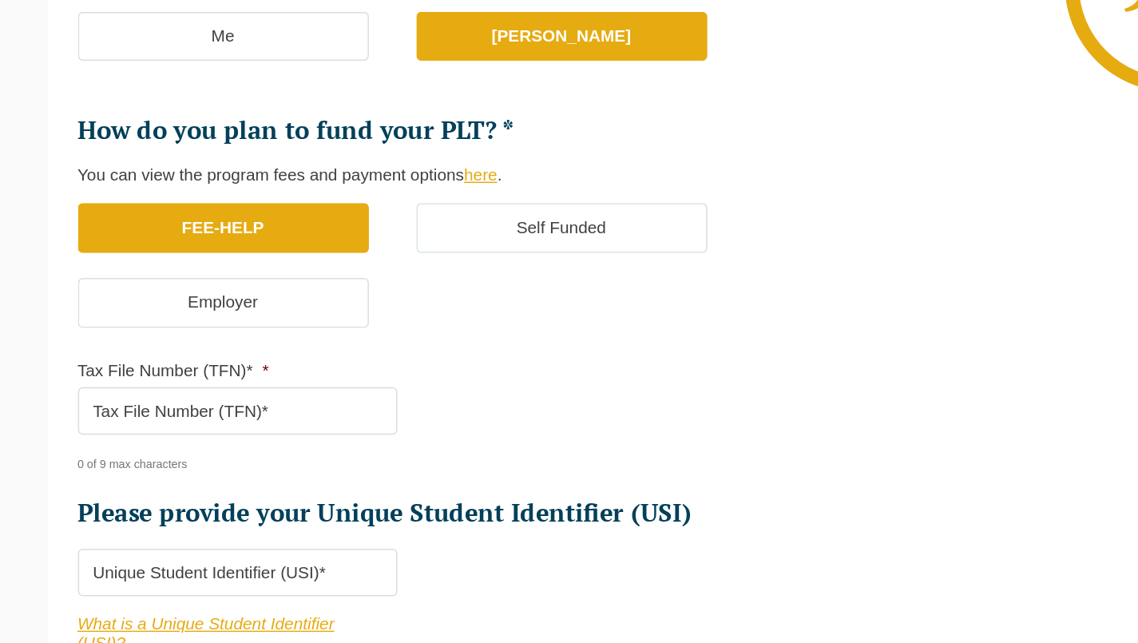
scroll to position [274, 0]
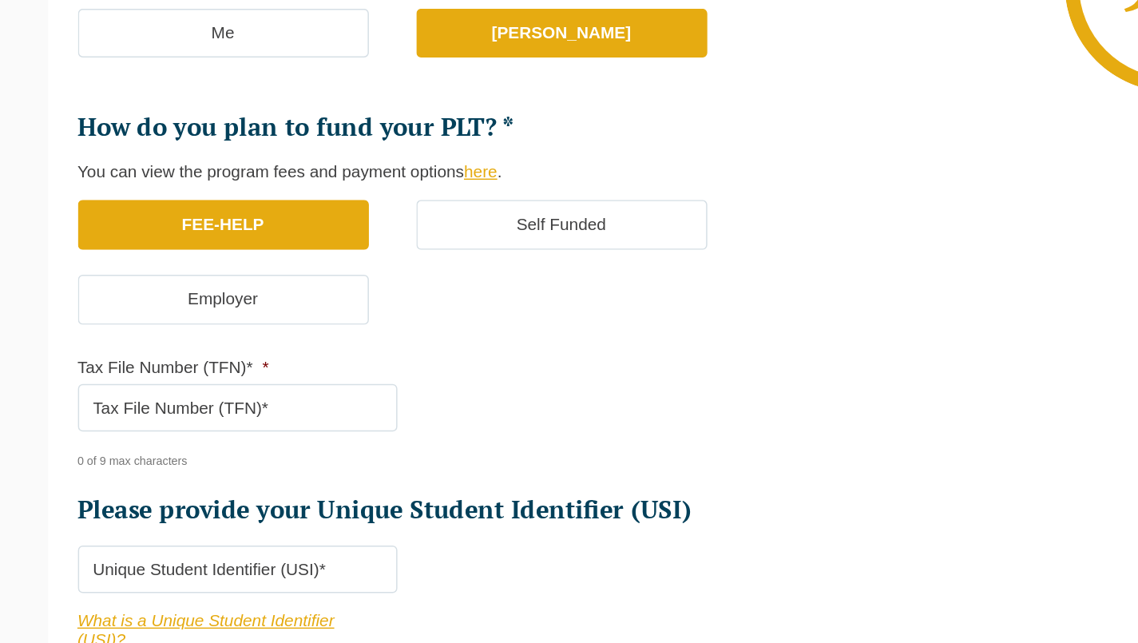
click at [215, 469] on input "Tax File Number (TFN)* *" at bounding box center [221, 485] width 215 height 32
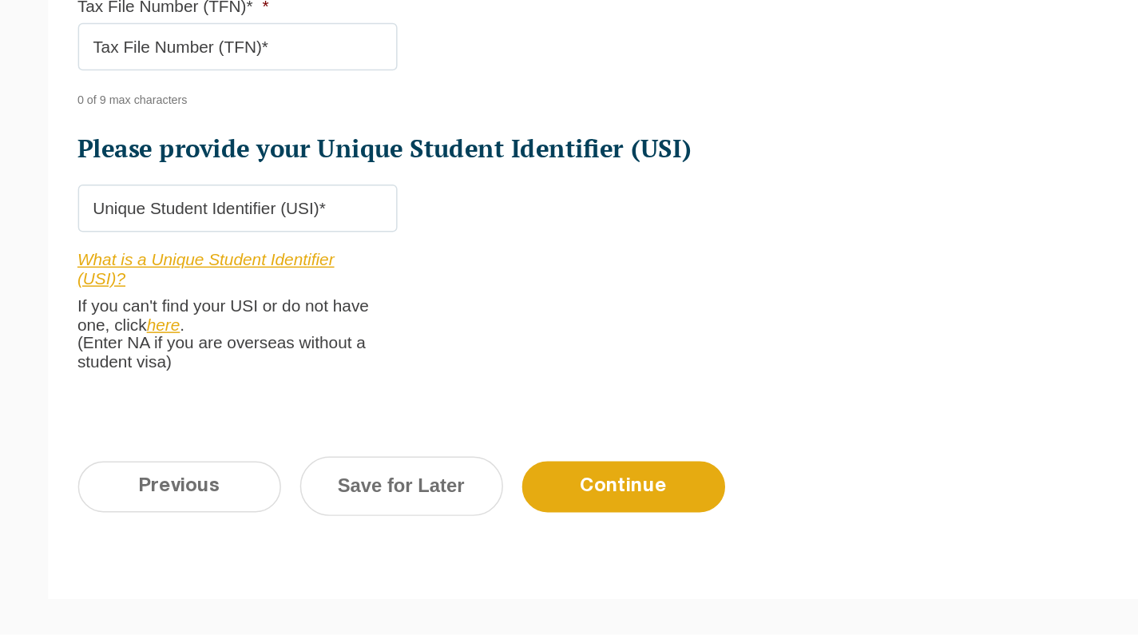
scroll to position [517, 0]
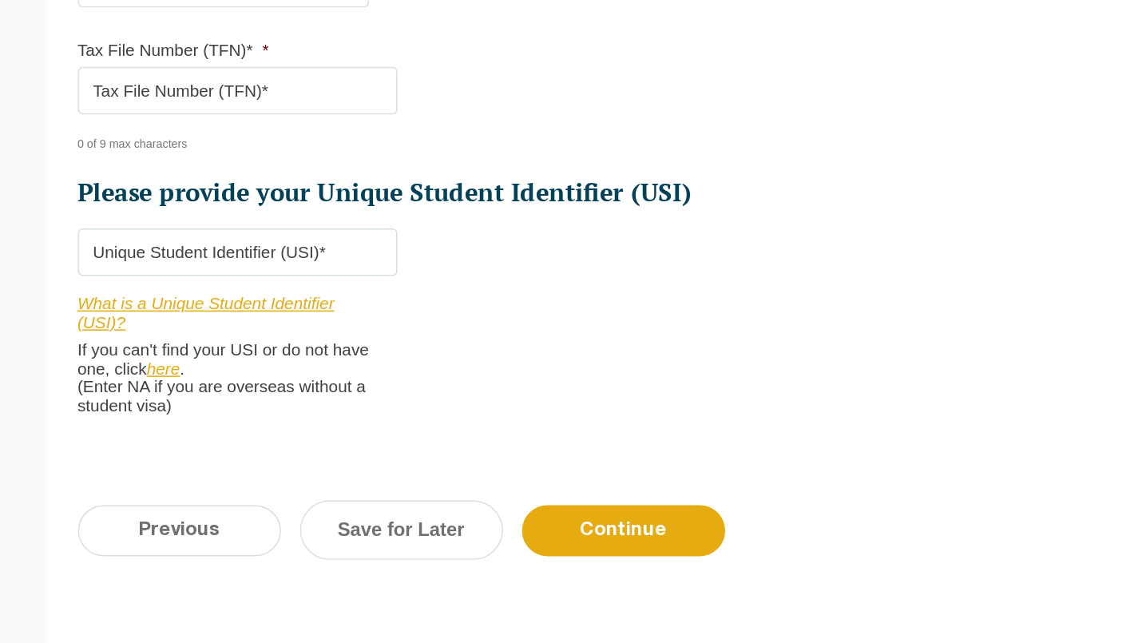
paste input "RussellK"
type input "RussellK"
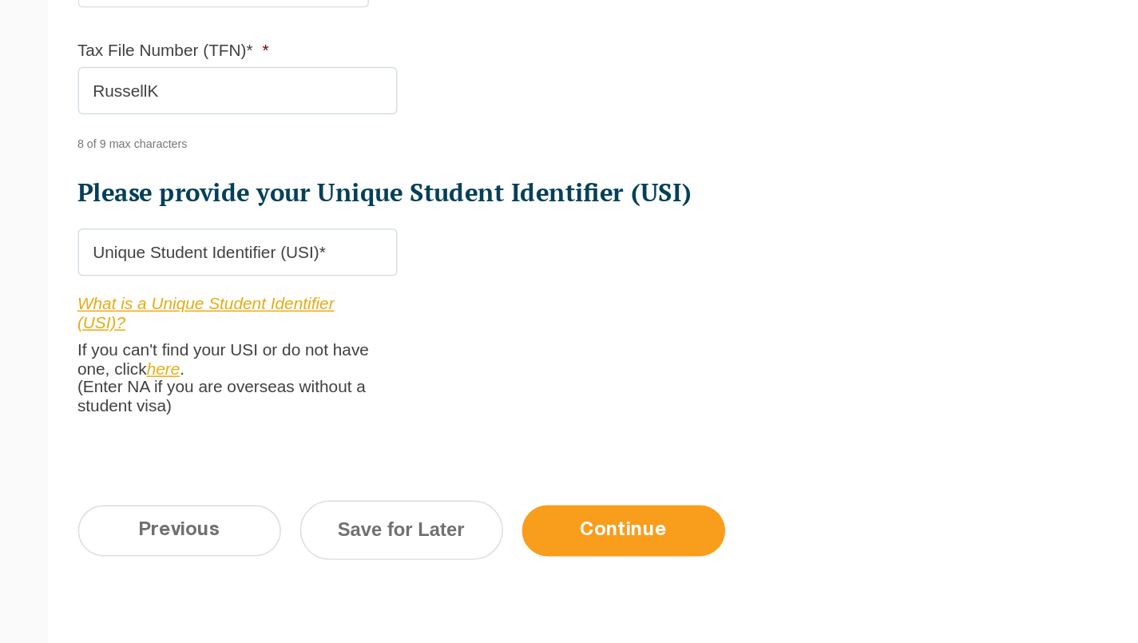
click at [413, 521] on input "Continue" at bounding box center [481, 538] width 137 height 34
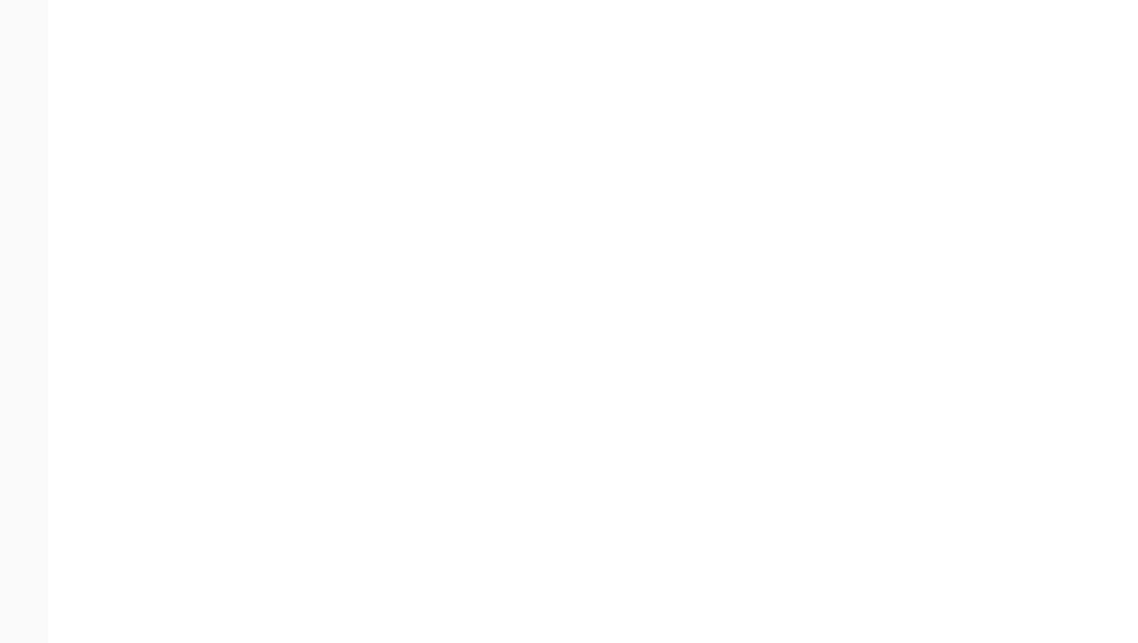
click at [114, 52] on ul "Who would you like to organise your Professional Placement? [PERSON_NAME] can a…" at bounding box center [341, 485] width 455 height 1241
click at [100, 52] on header "[PERSON_NAME] Centre for Law Search here Practical Legal Training Our Practical…" at bounding box center [569, 16] width 1138 height 109
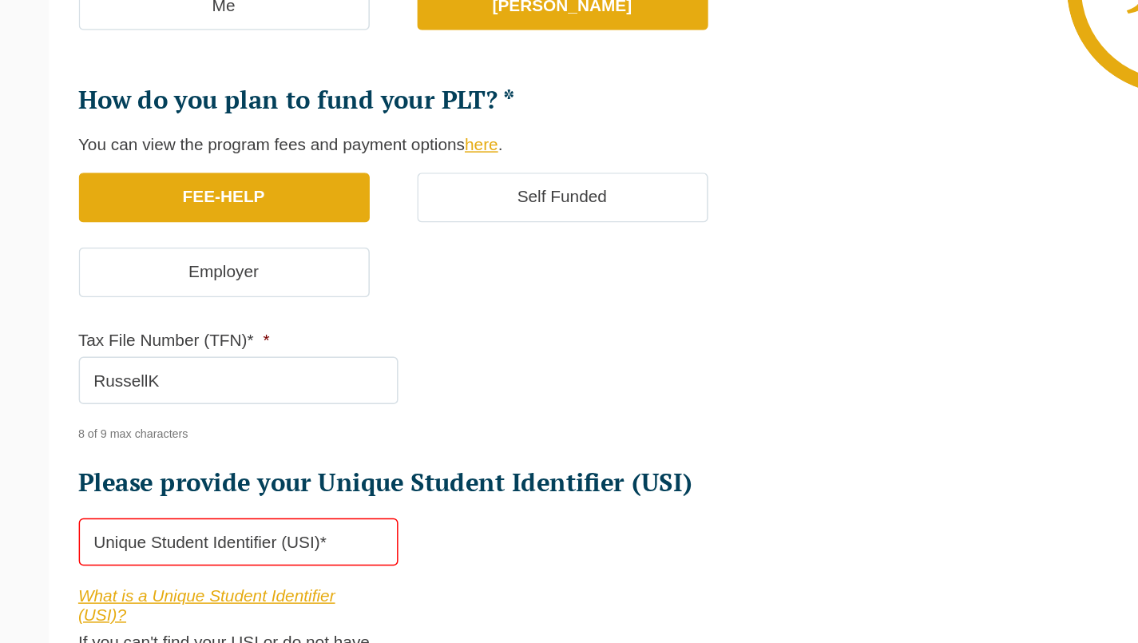
scroll to position [398, 0]
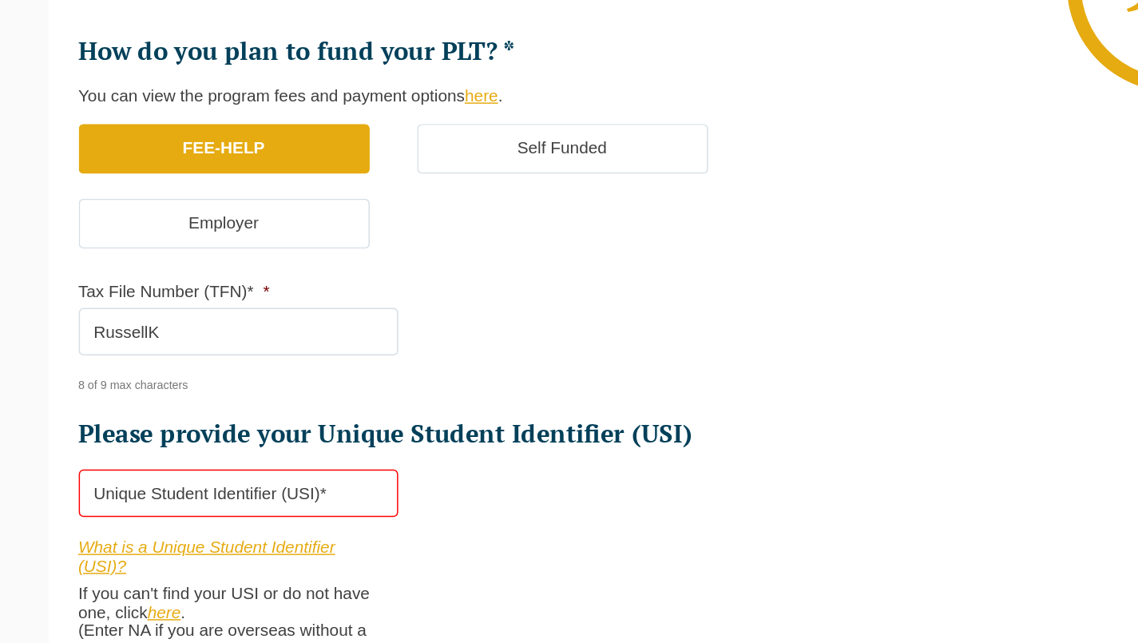
click at [114, 418] on input "RussellK" at bounding box center [221, 434] width 215 height 32
paste input "646127673"
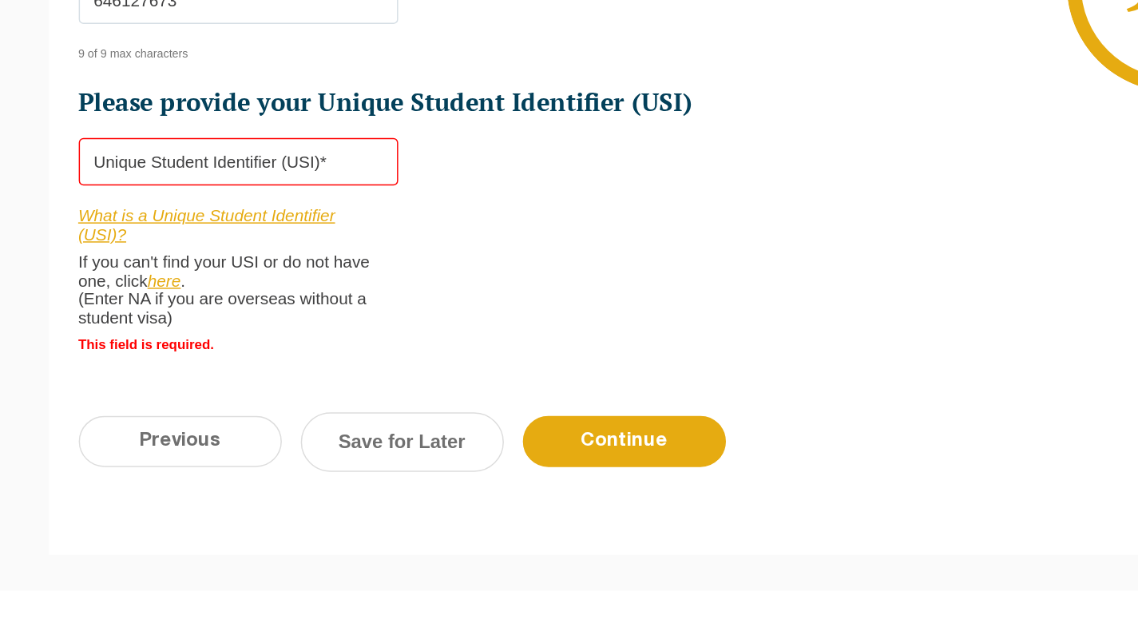
type input "646127673"
click at [195, 303] on input "Please provide your Unique Student Identifier (USI) *" at bounding box center [221, 319] width 215 height 32
click at [169, 472] on div "Previous Continue Save for Later" at bounding box center [569, 516] width 950 height 88
click at [169, 231] on div "Who would you like to organise your Professional Placement? [PERSON_NAME] can a…" at bounding box center [569, 83] width 950 height 778
click at [263, 488] on link "Save for Later" at bounding box center [331, 508] width 137 height 40
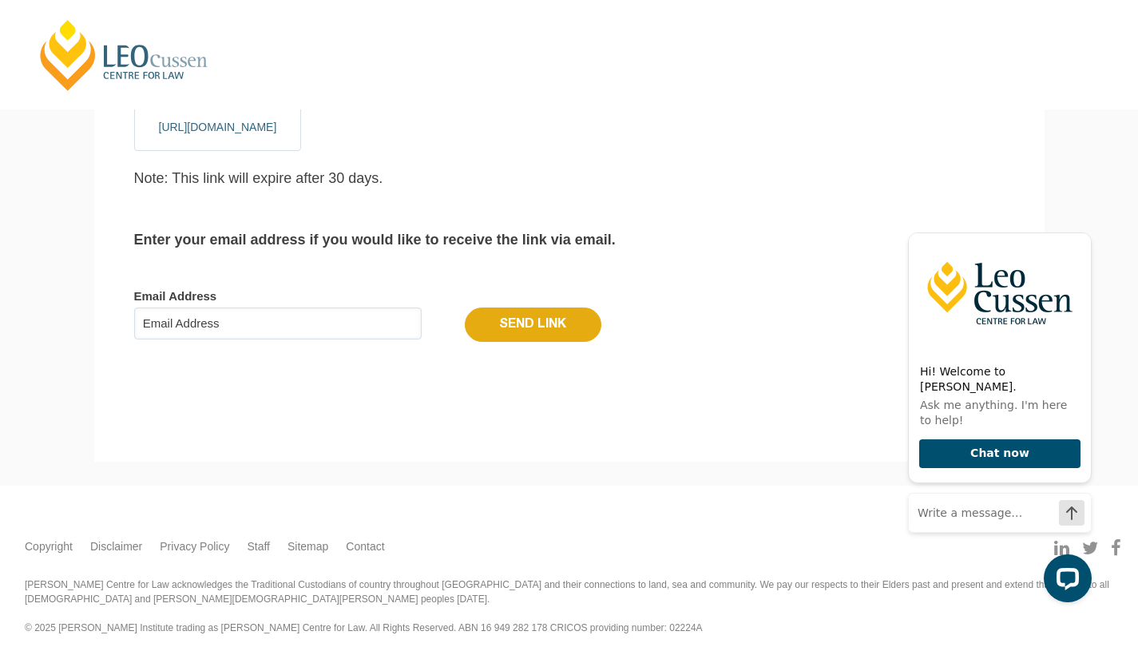
scroll to position [216, 0]
click at [229, 337] on form "Email Address Send Link" at bounding box center [569, 315] width 870 height 101
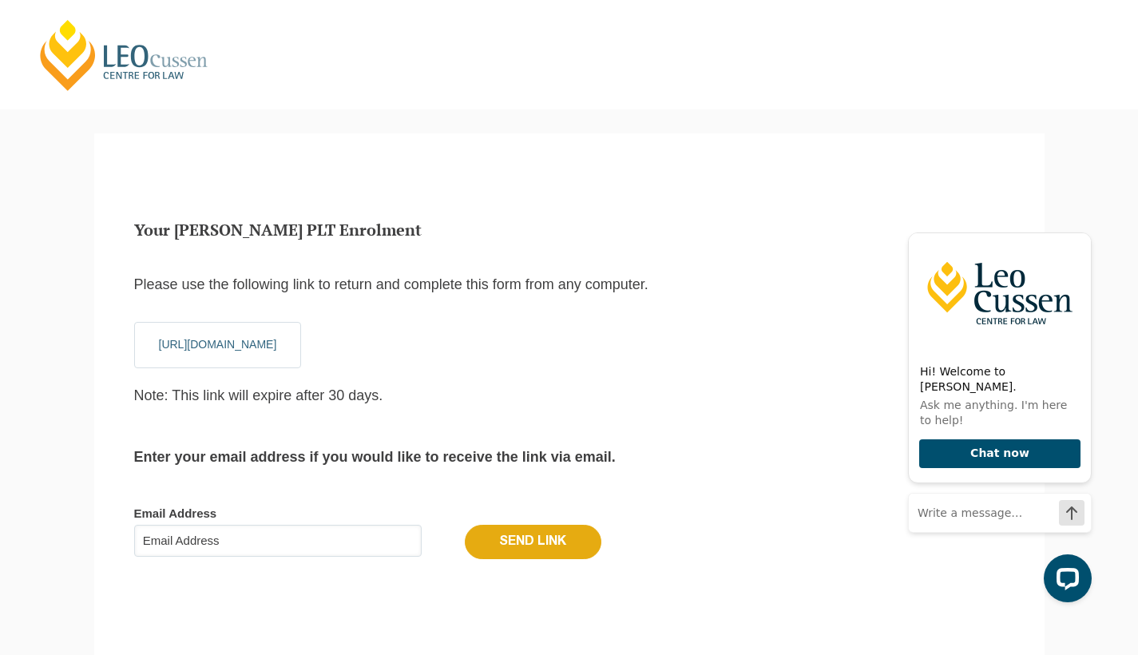
scroll to position [4, 0]
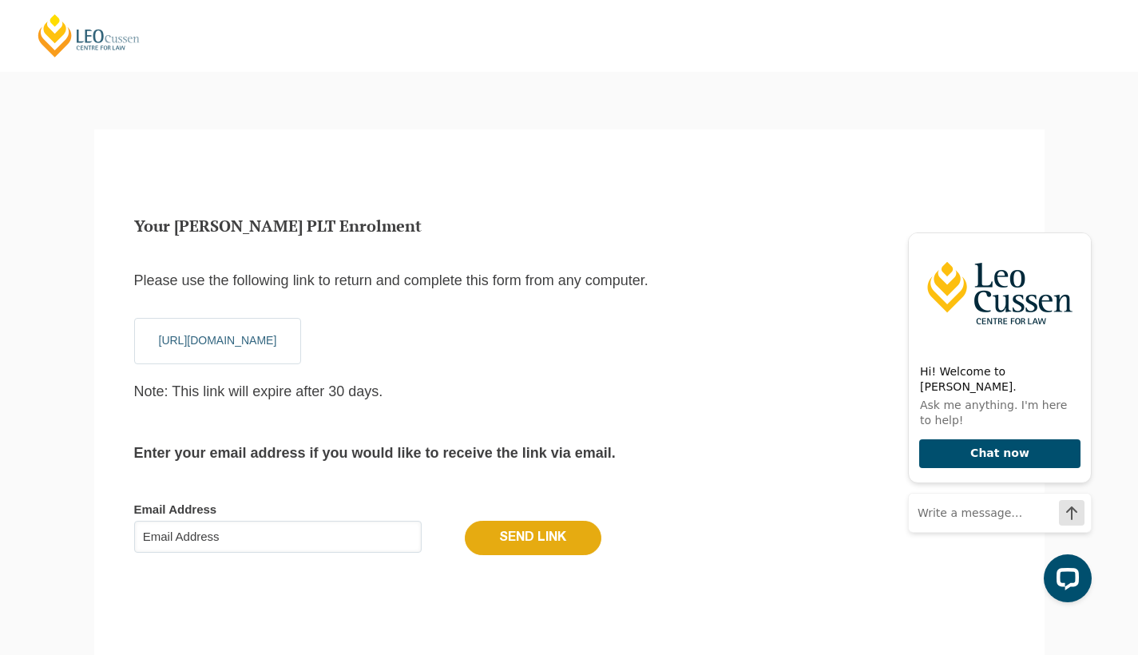
click at [229, 341] on link "[URL][DOMAIN_NAME]" at bounding box center [218, 340] width 118 height 13
click at [240, 341] on link "[URL][DOMAIN_NAME]" at bounding box center [218, 340] width 118 height 13
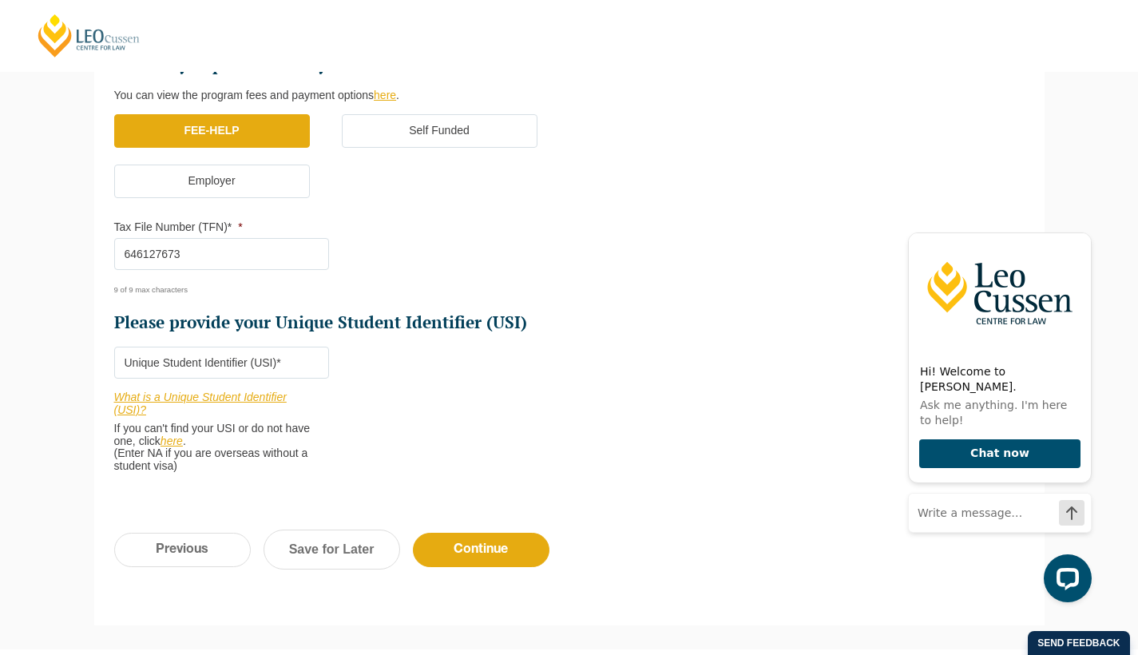
click at [305, 356] on input "Please provide your Unique Student Identifier (USI) *" at bounding box center [221, 362] width 215 height 32
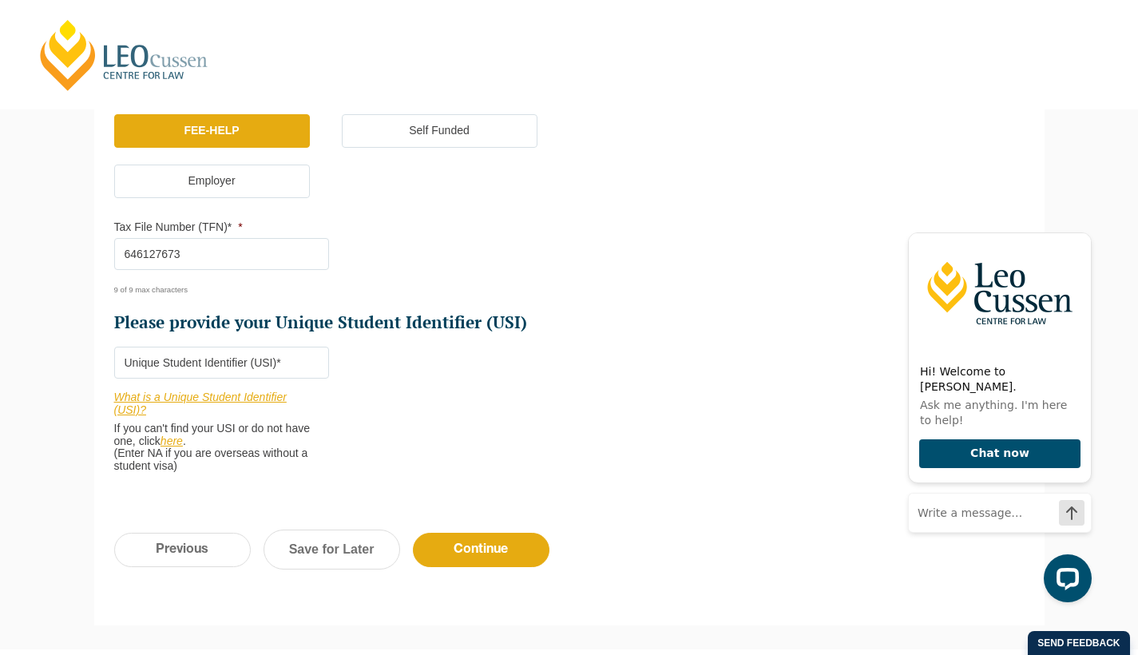
paste input "8W2XTL3QZZ"
type input "8W2XTL3QZZ"
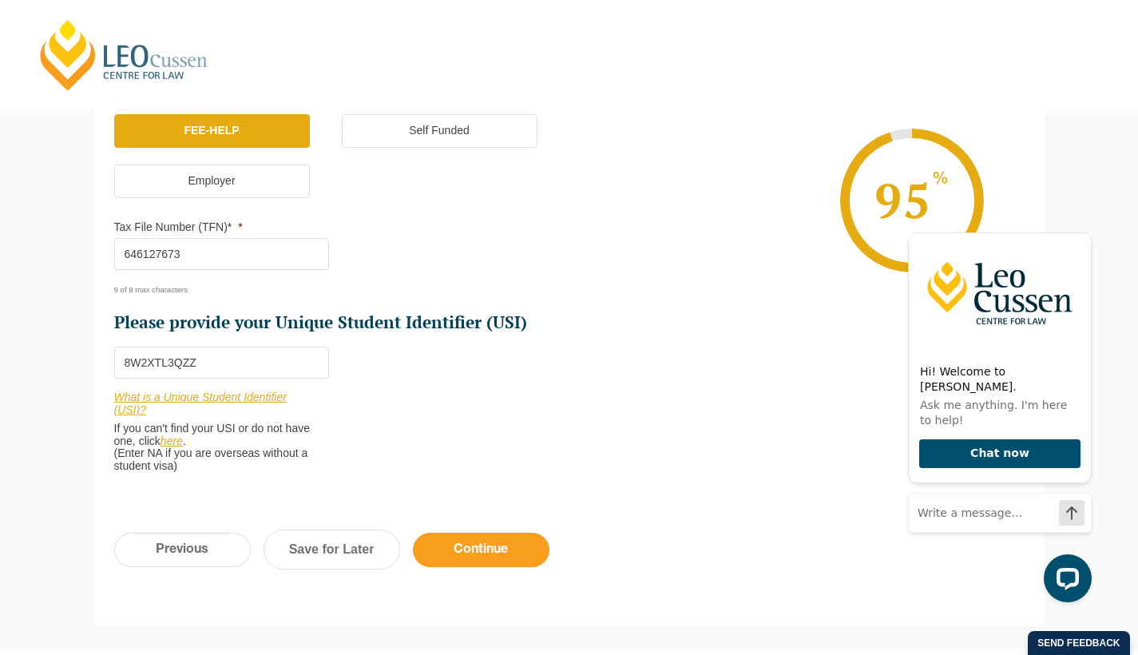
click at [458, 533] on input "Continue" at bounding box center [481, 550] width 137 height 34
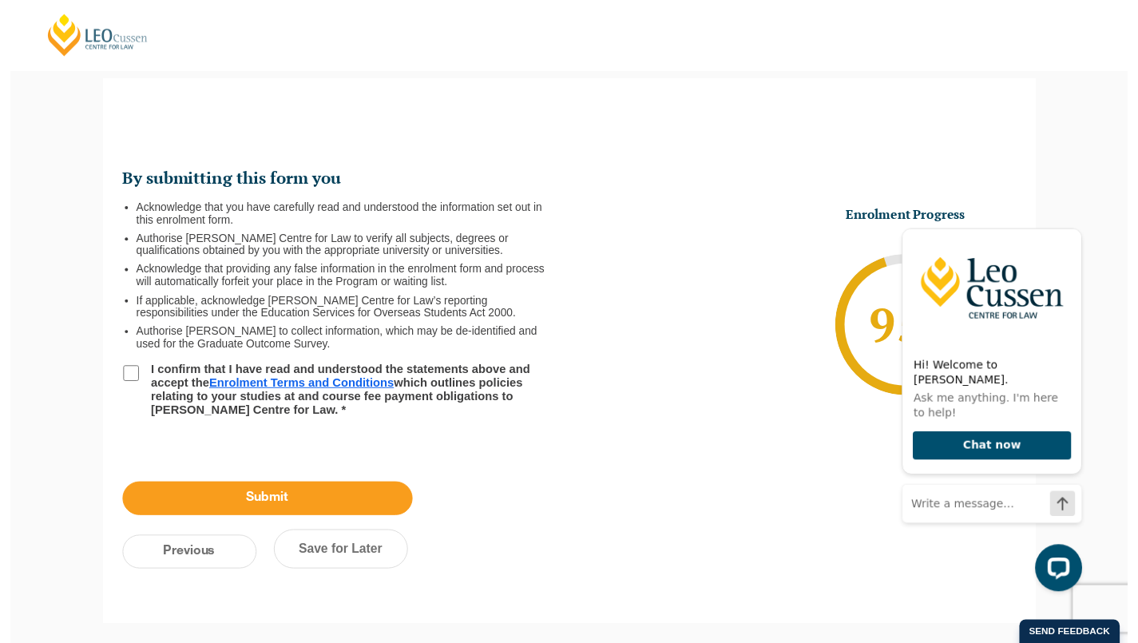
scroll to position [105, 0]
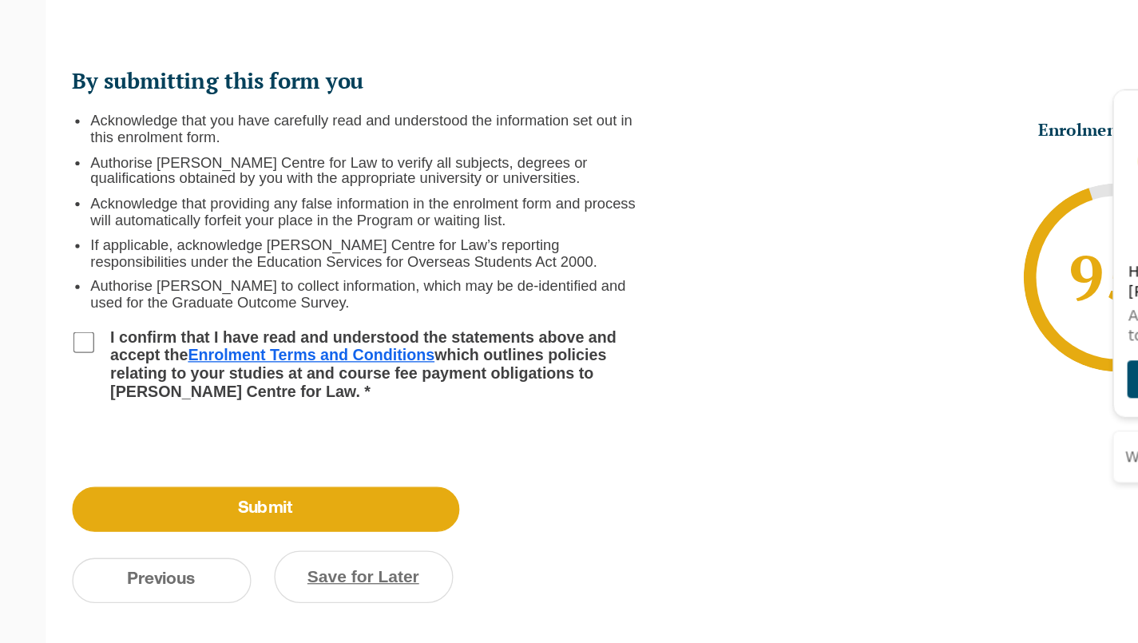
click at [275, 572] on link "Save for Later" at bounding box center [336, 592] width 137 height 40
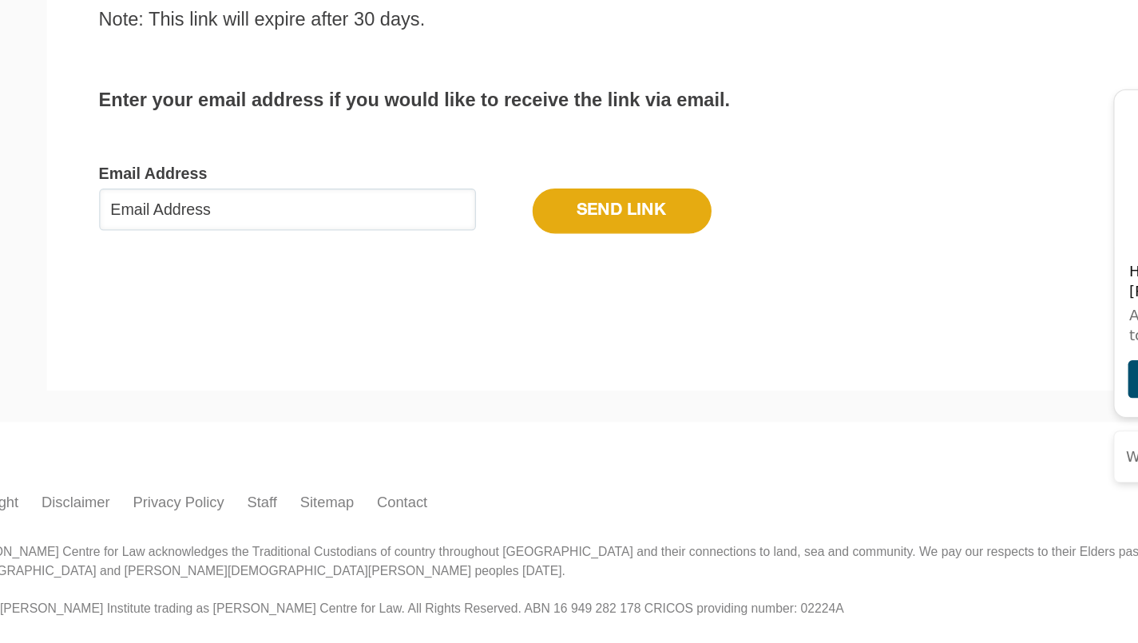
scroll to position [228, 0]
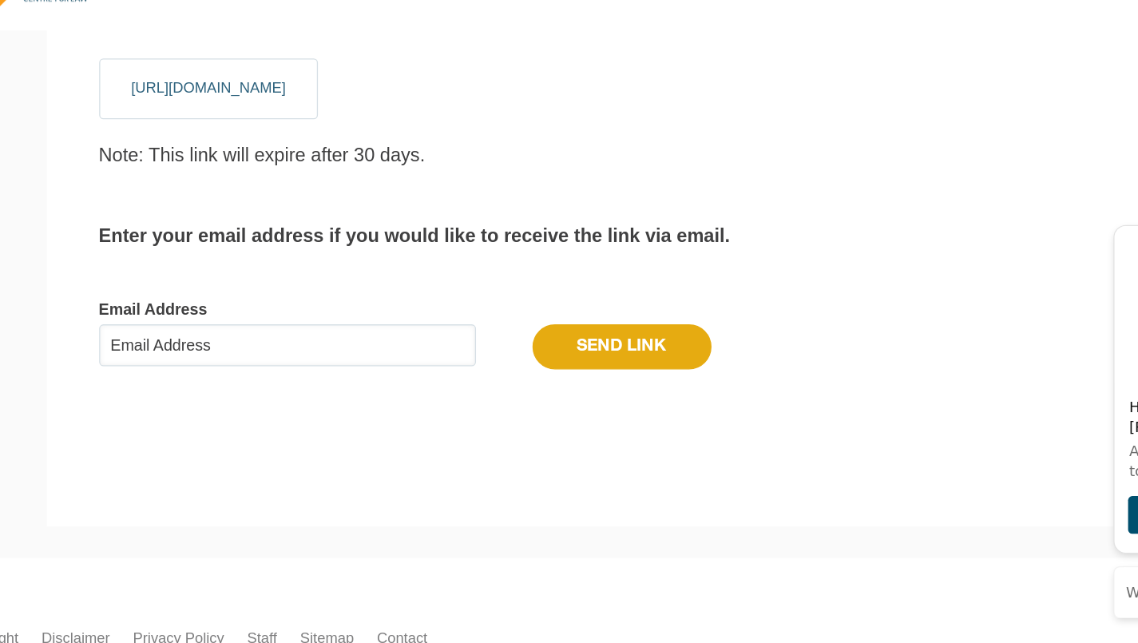
click at [213, 296] on input "Email Address" at bounding box center [277, 312] width 287 height 32
type input "[EMAIL_ADDRESS][DOMAIN_NAME]"
click at [473, 296] on input "Send Link" at bounding box center [533, 313] width 137 height 34
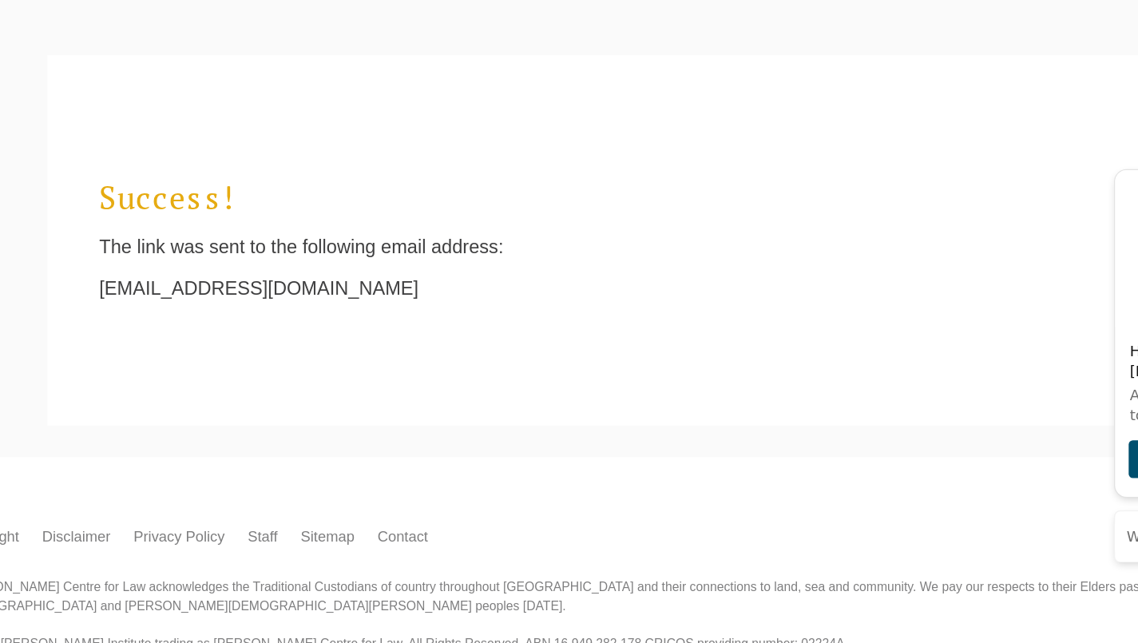
scroll to position [15, 6]
